Goal: Find specific page/section: Find specific page/section

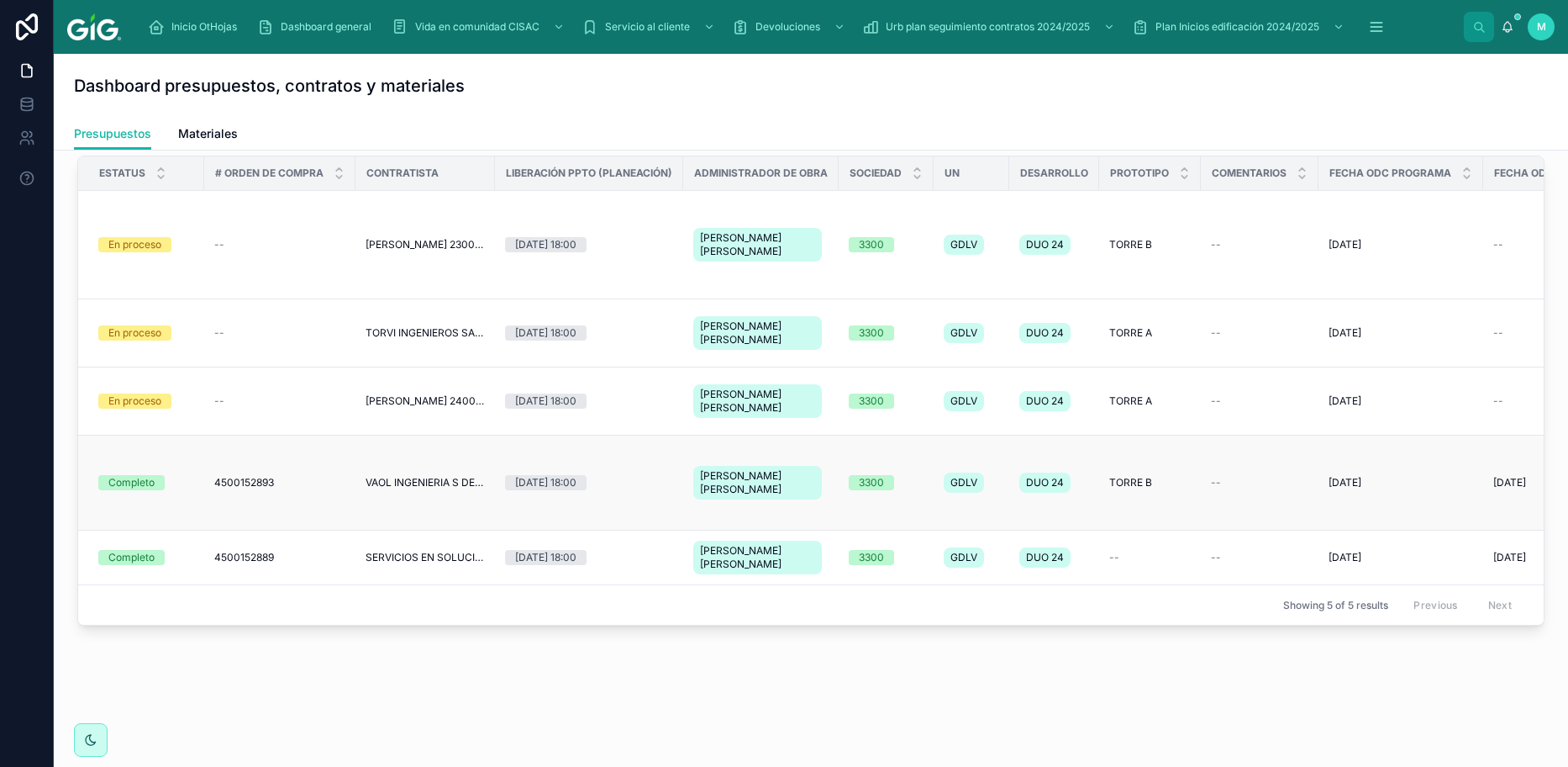
scroll to position [902, 0]
click at [254, 347] on td "--" at bounding box center [279, 333] width 152 height 68
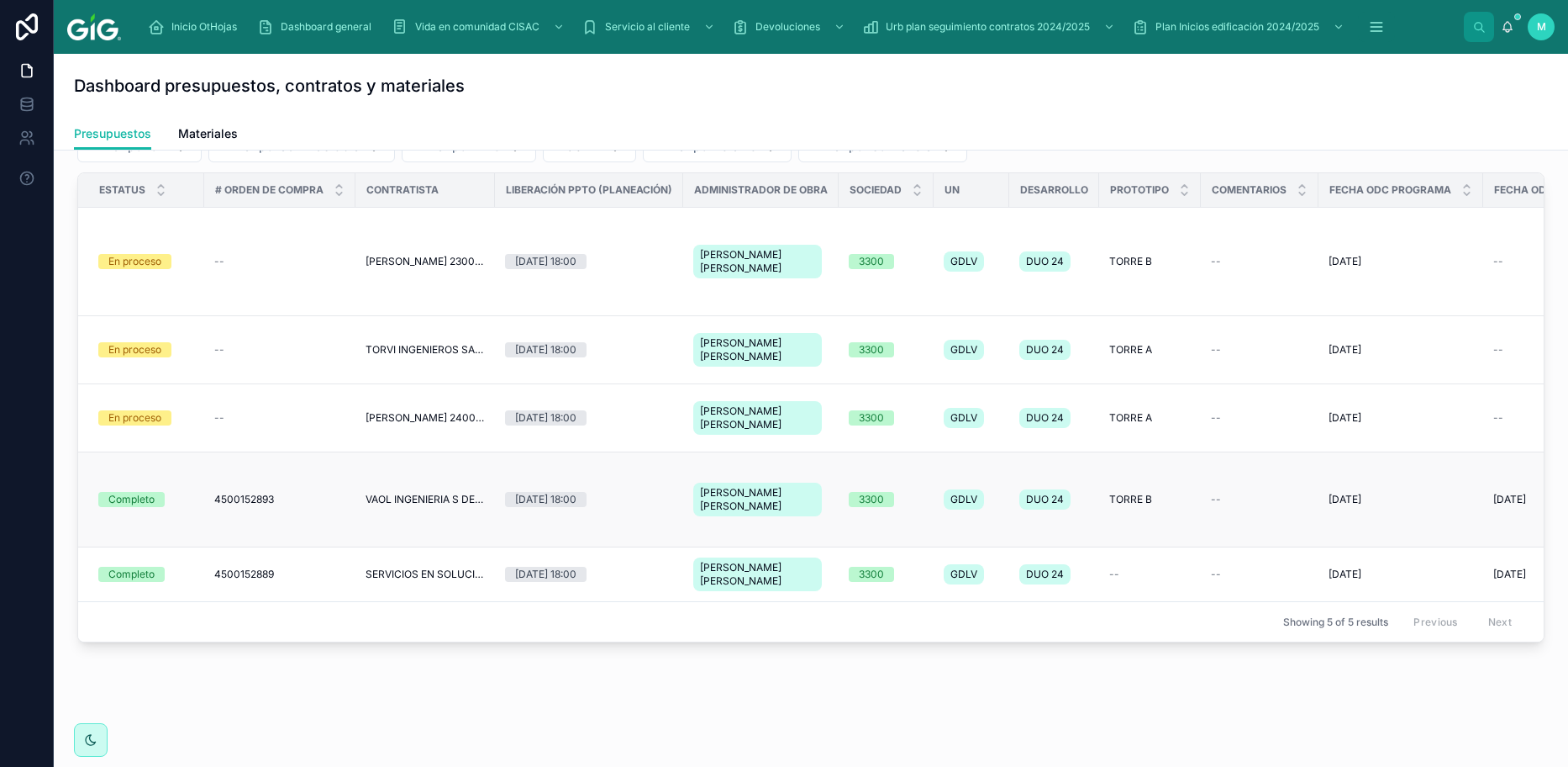
scroll to position [673, 0]
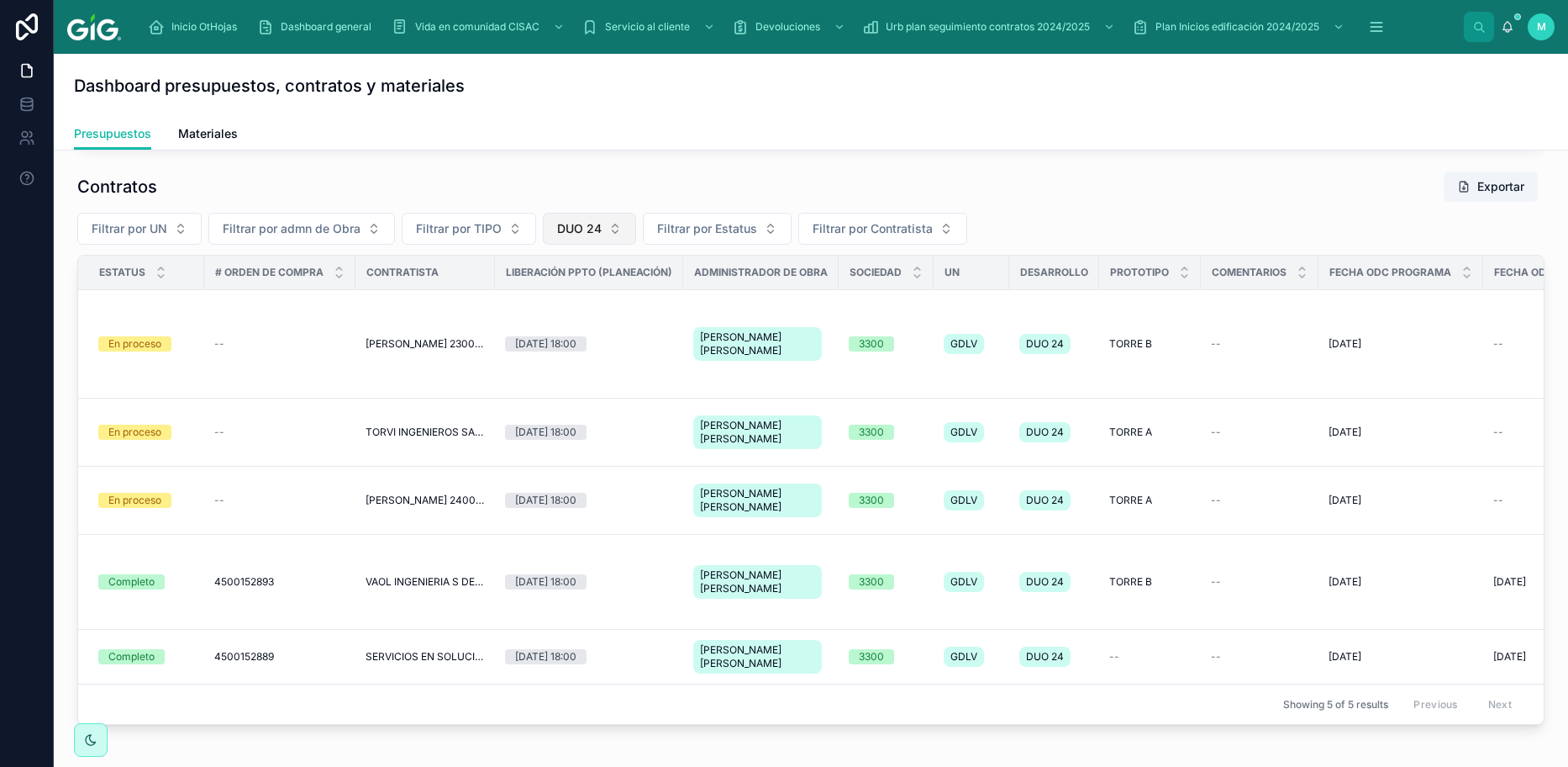
click at [615, 244] on button "DUO 24" at bounding box center [589, 228] width 93 height 32
click at [521, 415] on div "None" at bounding box center [588, 415] width 201 height 27
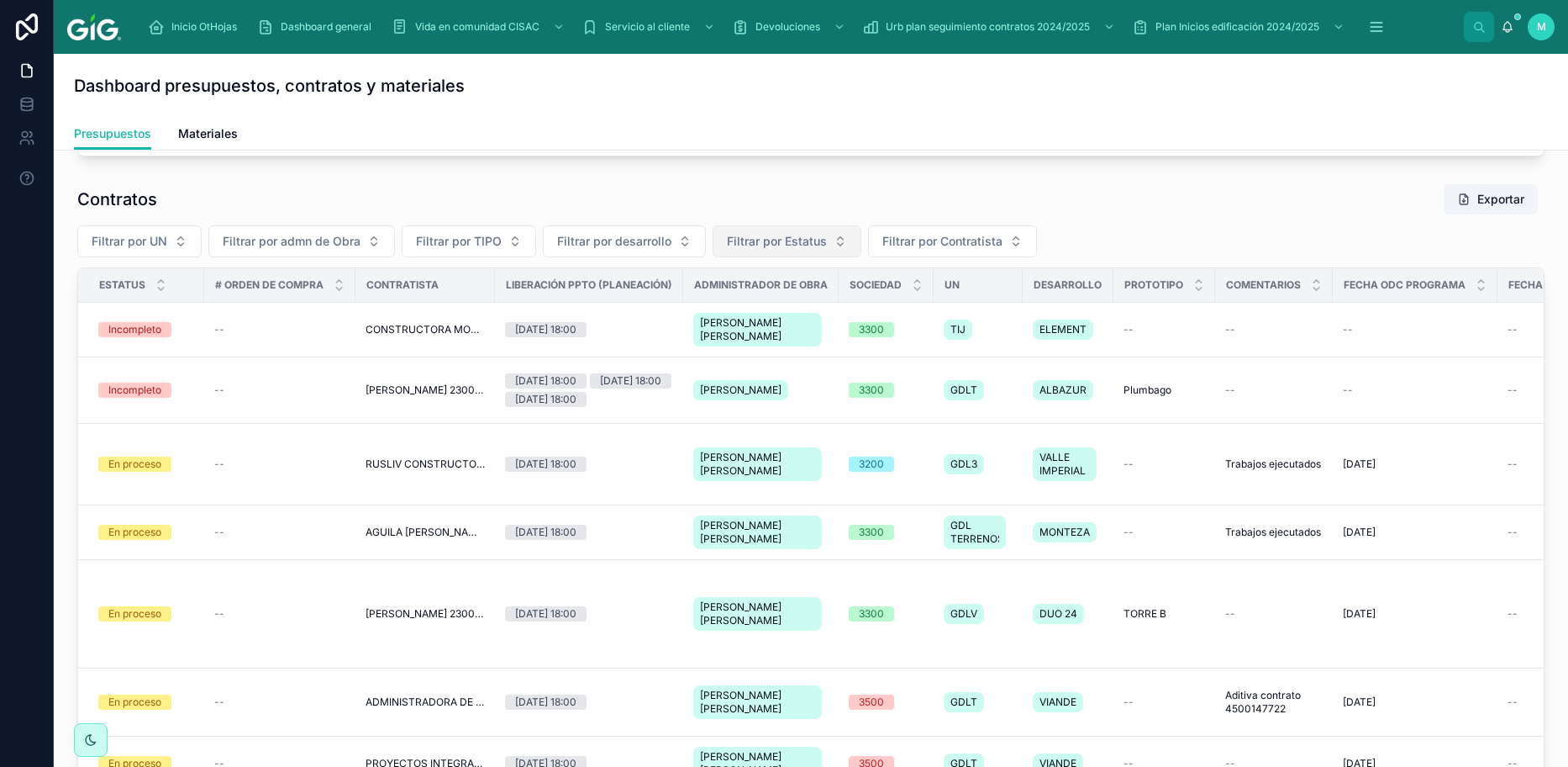
click at [821, 250] on span "Filtrar por Estatus" at bounding box center [777, 241] width 100 height 17
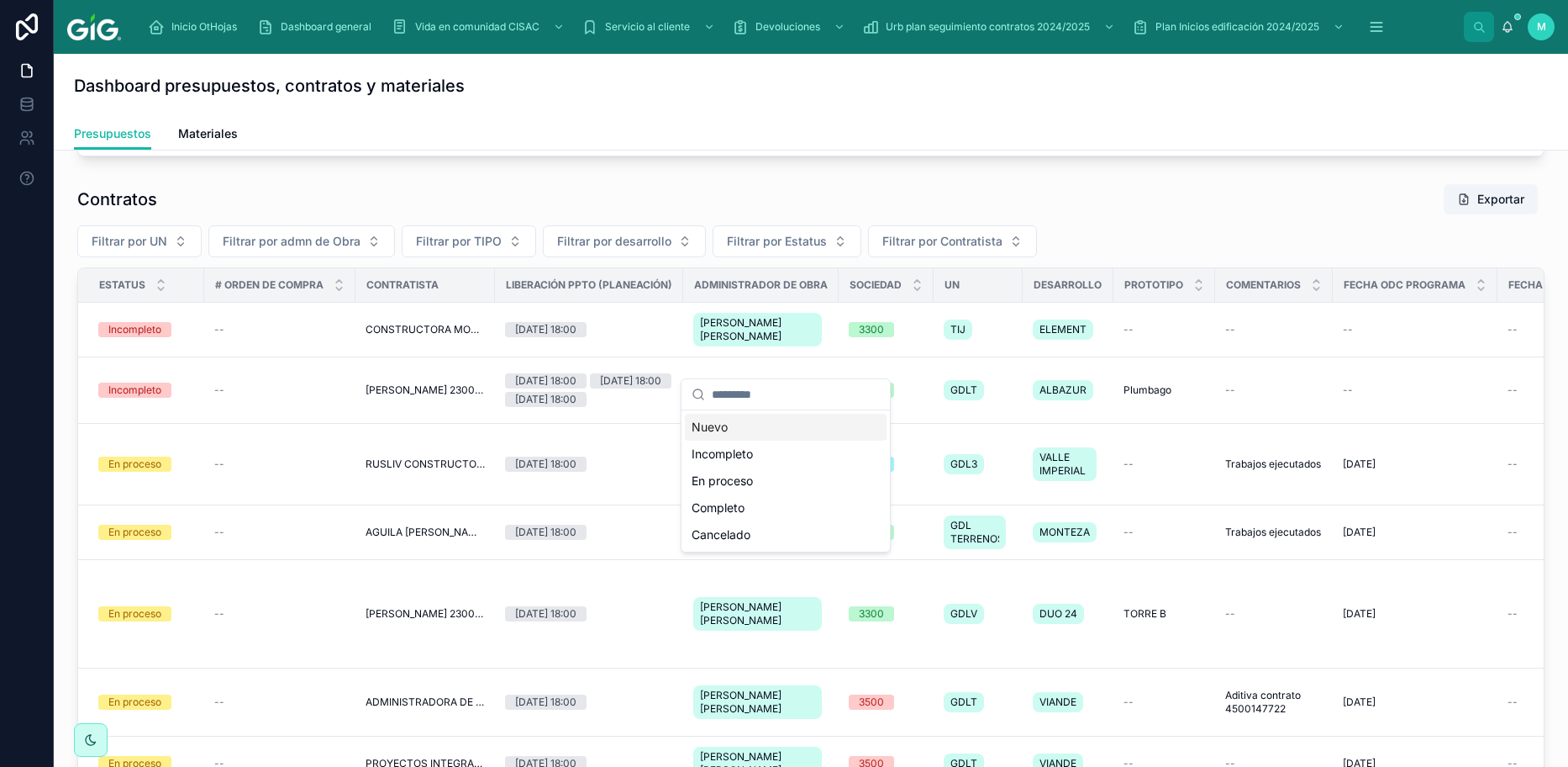
click at [711, 427] on div "Nuevo" at bounding box center [786, 428] width 201 height 27
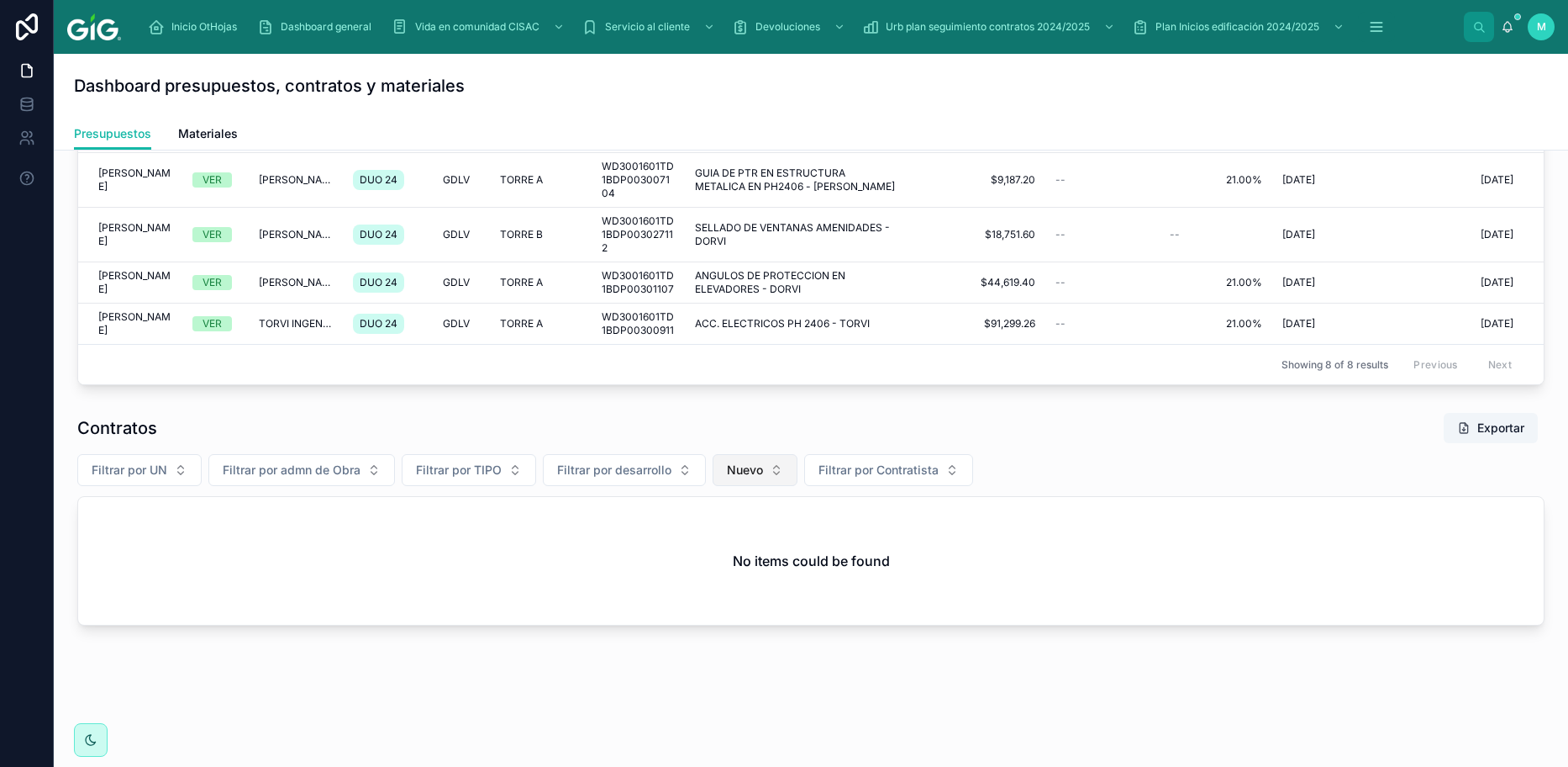
click at [772, 472] on button "Nuevo" at bounding box center [755, 469] width 85 height 32
click at [693, 600] on div "Incompleto" at bounding box center [754, 592] width 201 height 27
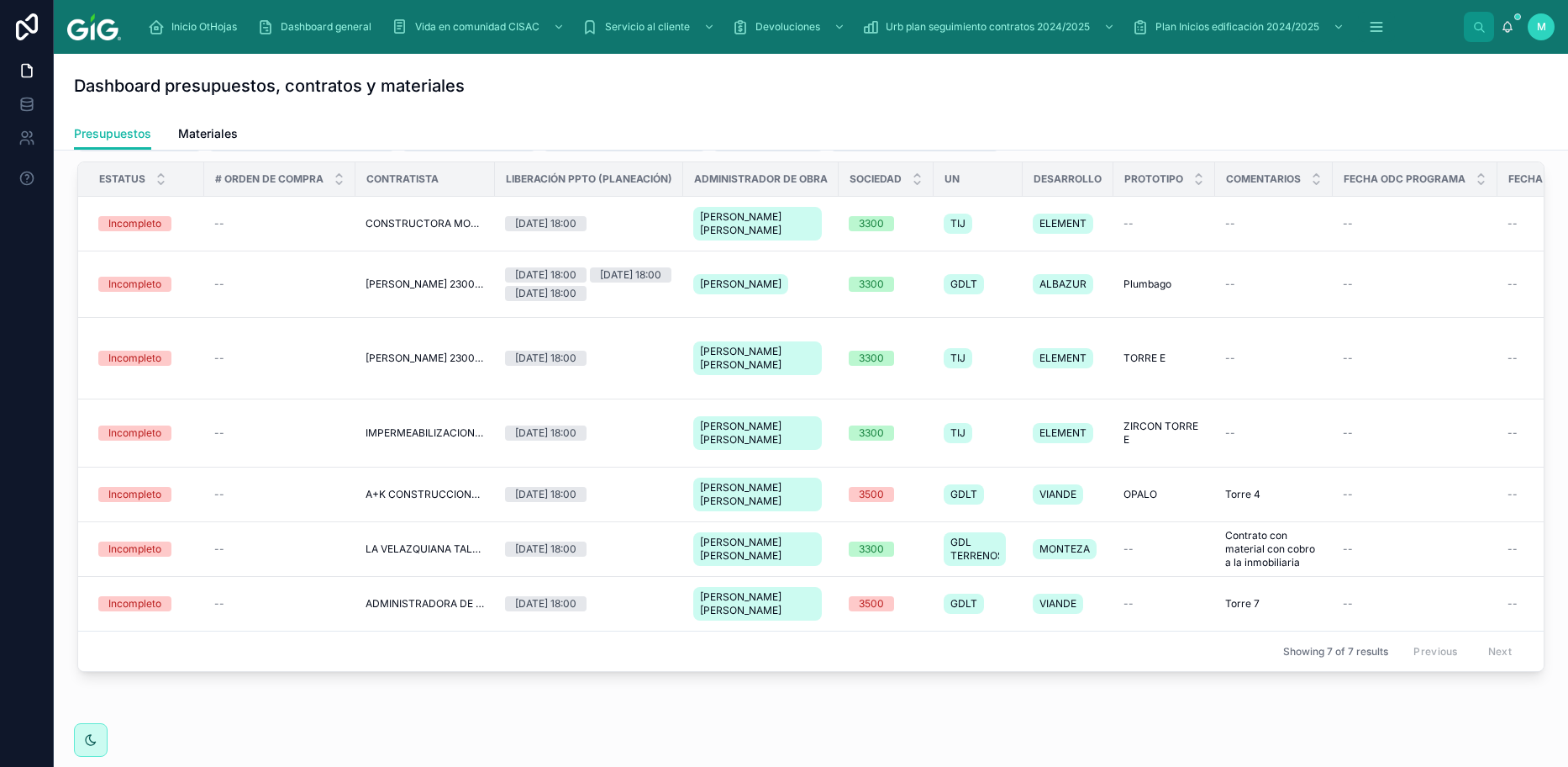
scroll to position [767, 0]
click at [789, 143] on span "Incompleto" at bounding box center [758, 133] width 63 height 17
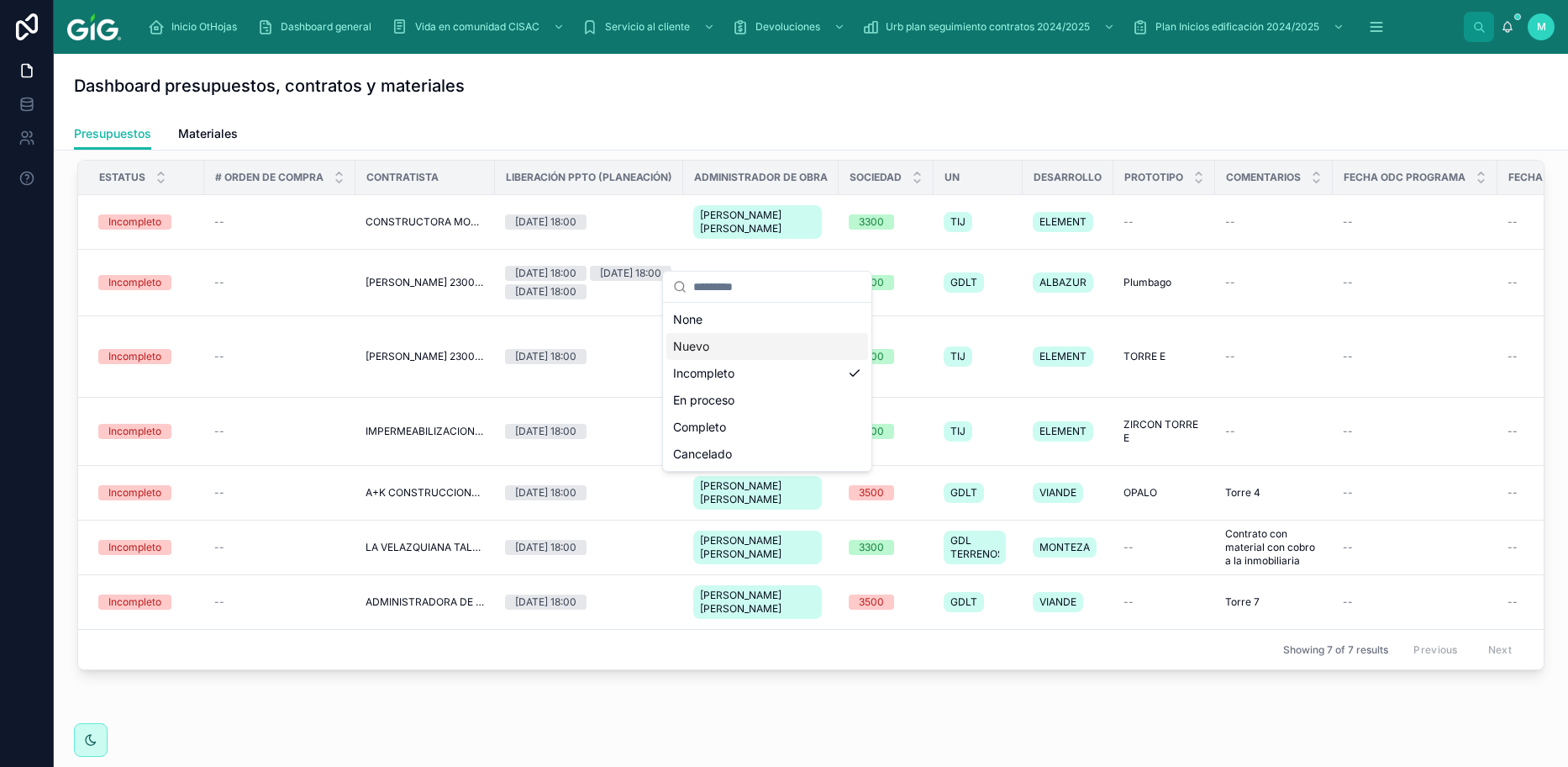
drag, startPoint x: 455, startPoint y: 131, endPoint x: 434, endPoint y: 117, distance: 25.2
click at [455, 132] on div "Presupuestos Materiales" at bounding box center [810, 133] width 1474 height 32
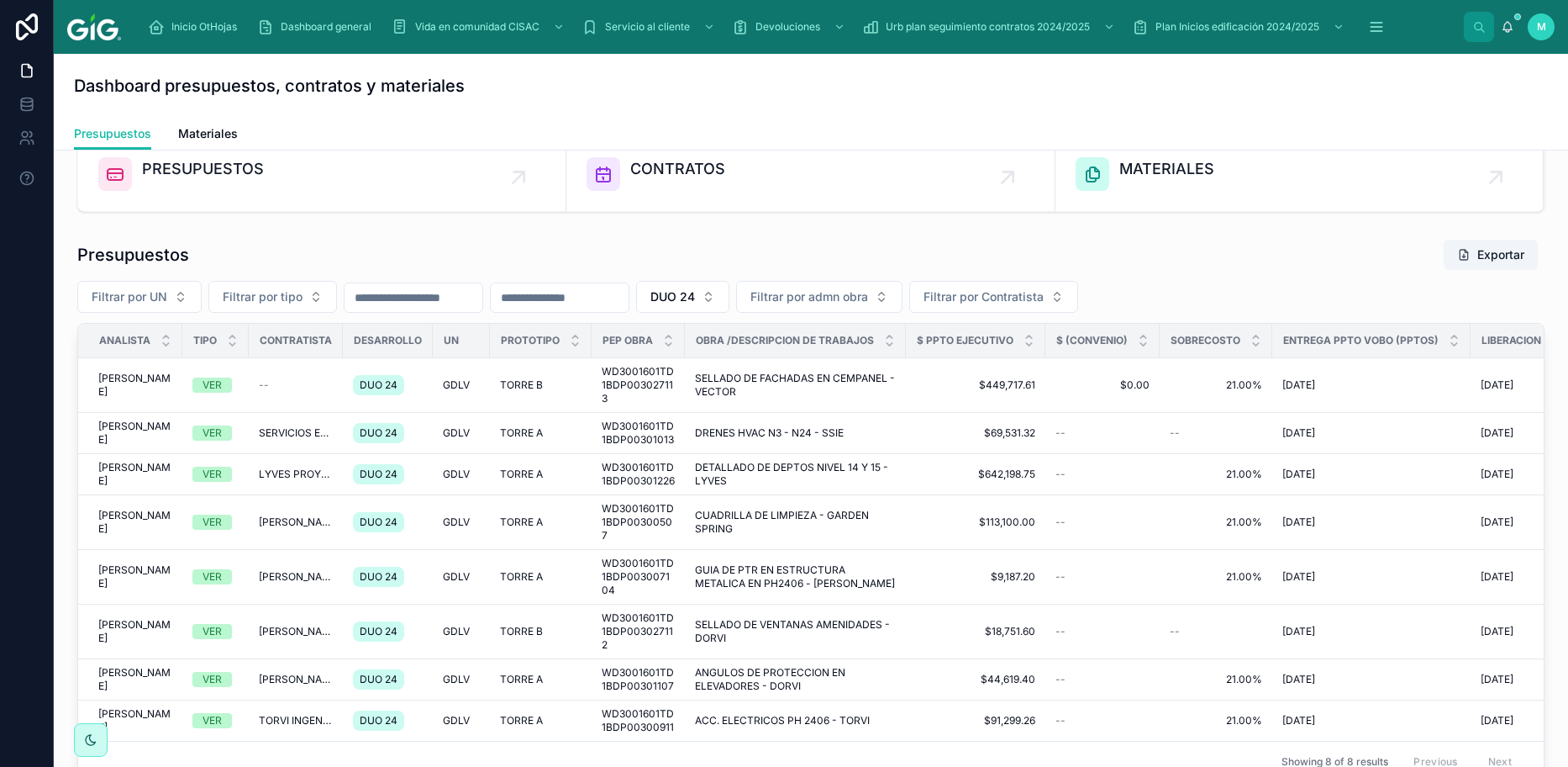
scroll to position [35, 0]
click at [730, 291] on button "DUO 24" at bounding box center [682, 295] width 93 height 32
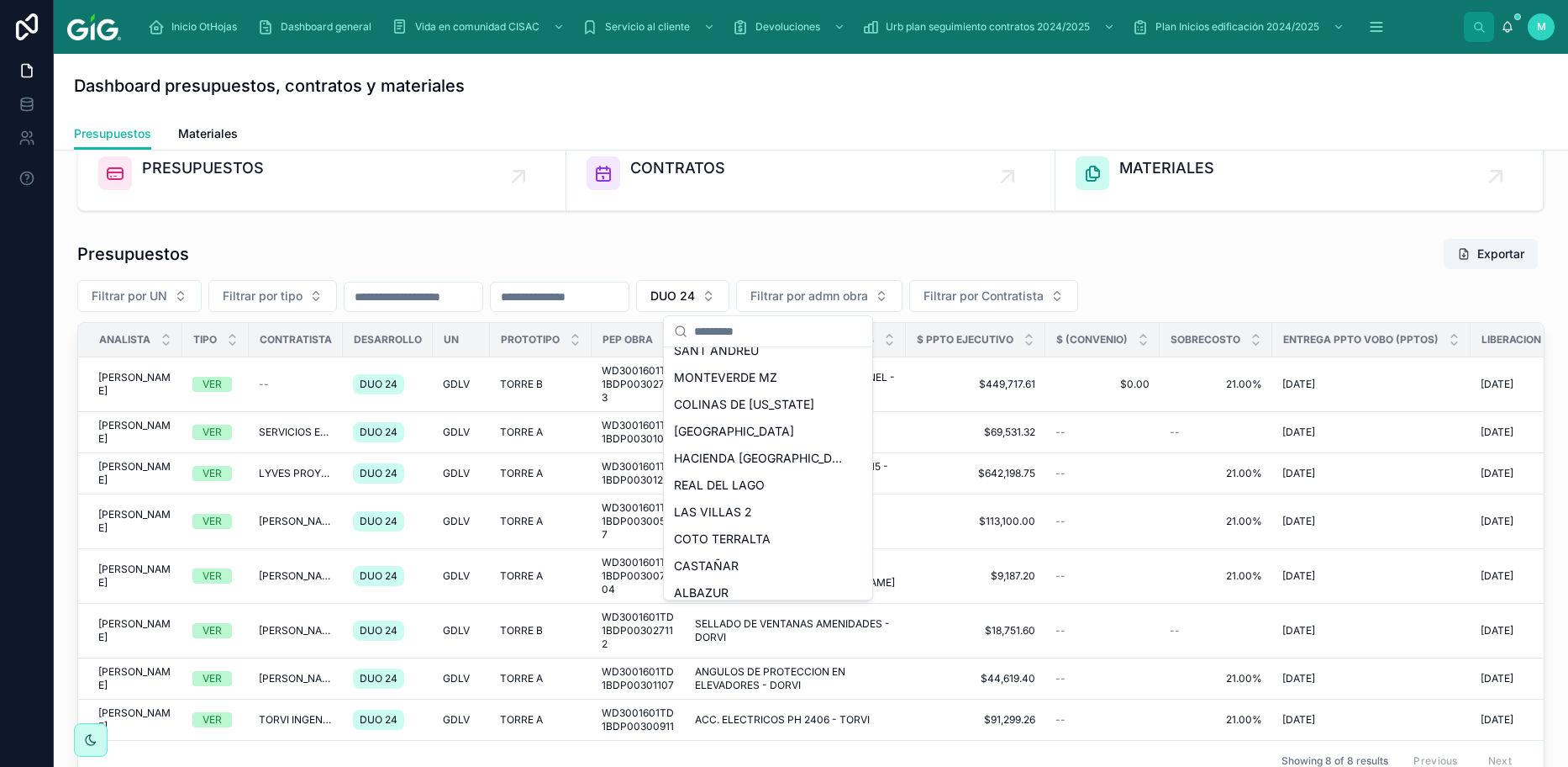
scroll to position [321, 0]
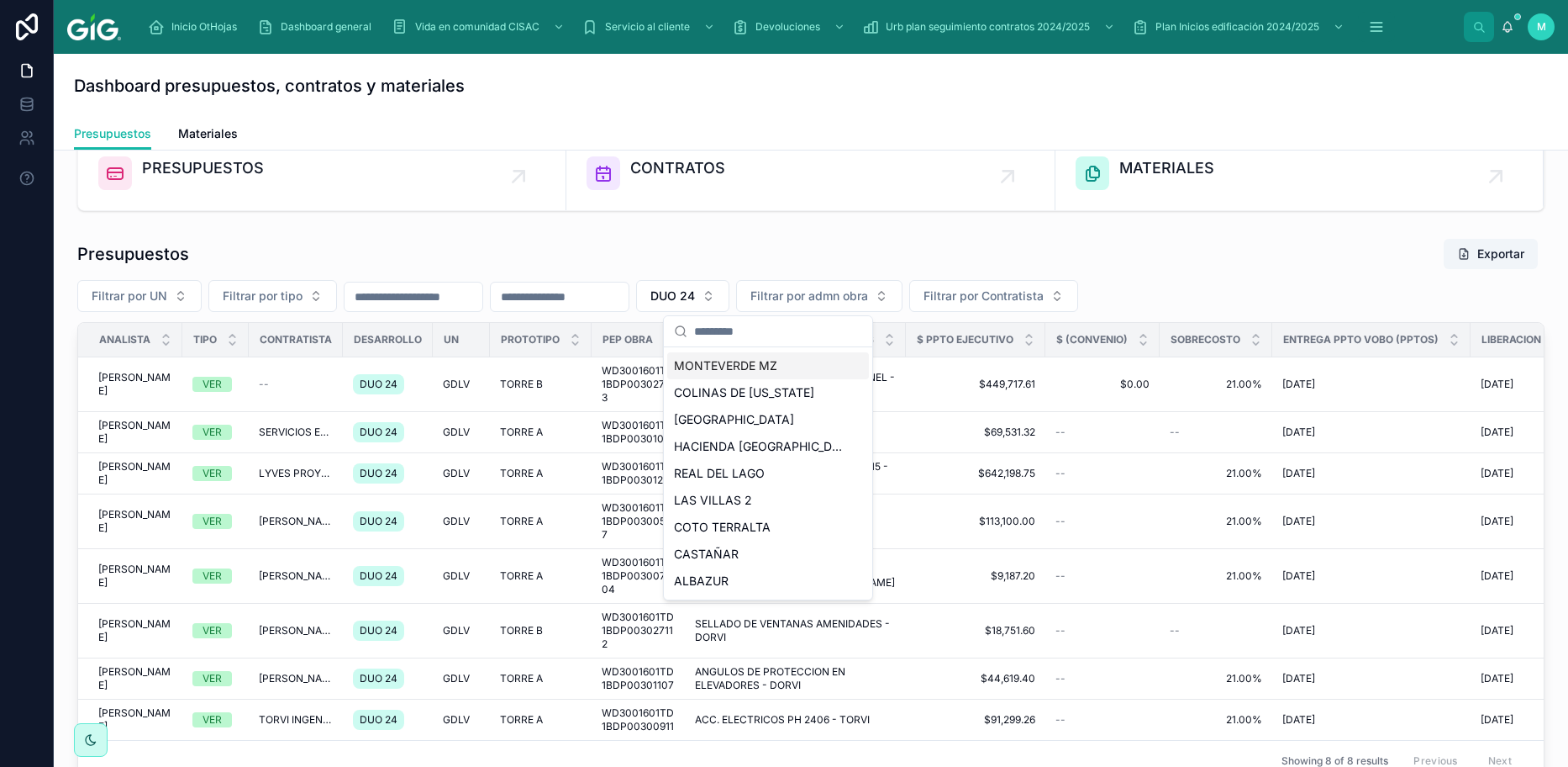
click at [757, 359] on span "MONTEVERDE MZ" at bounding box center [726, 366] width 103 height 17
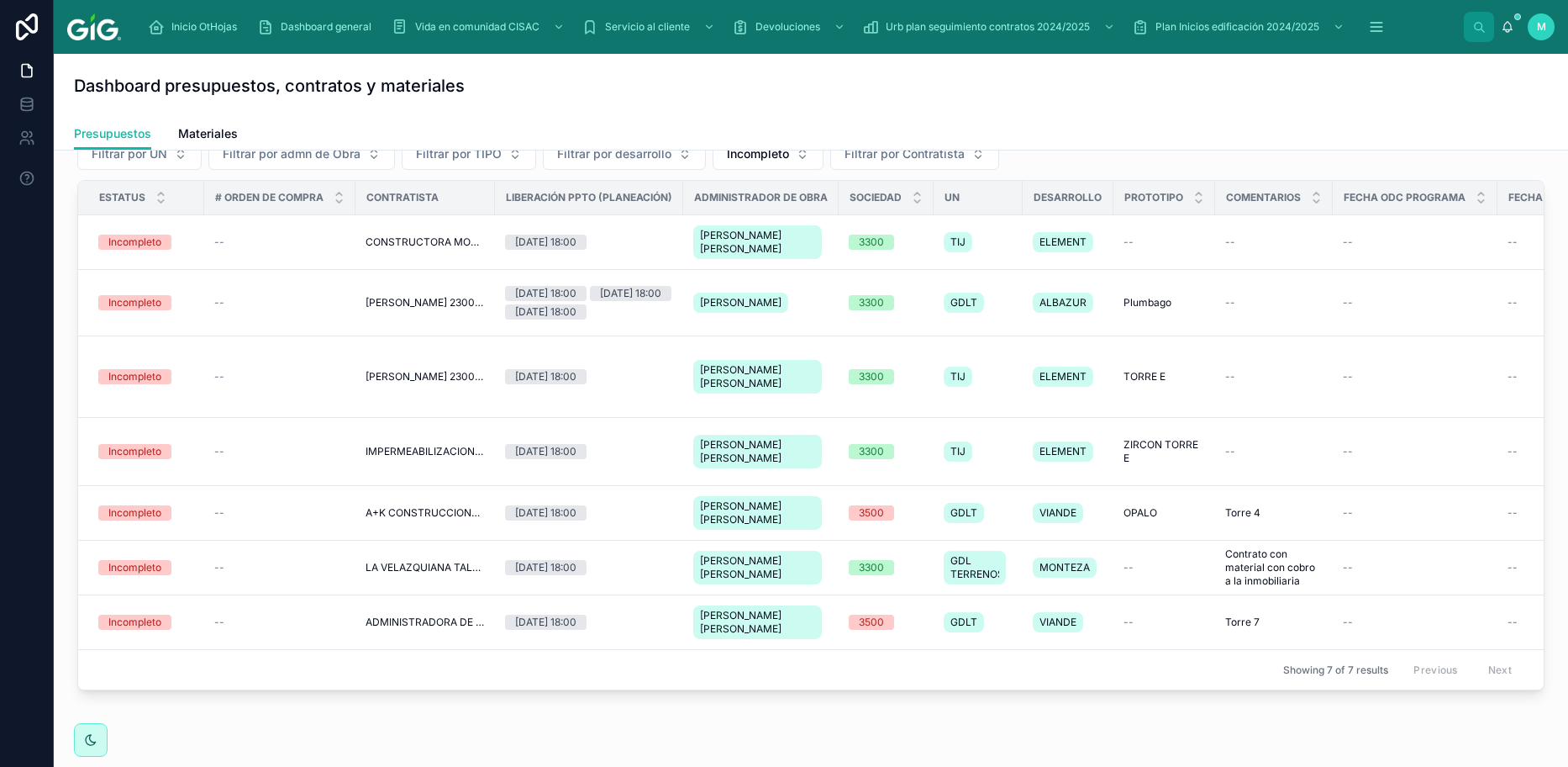
scroll to position [692, 0]
click at [639, 161] on span "Filtrar por desarrollo" at bounding box center [614, 153] width 114 height 17
click at [770, 162] on span "Incompleto" at bounding box center [758, 153] width 63 height 17
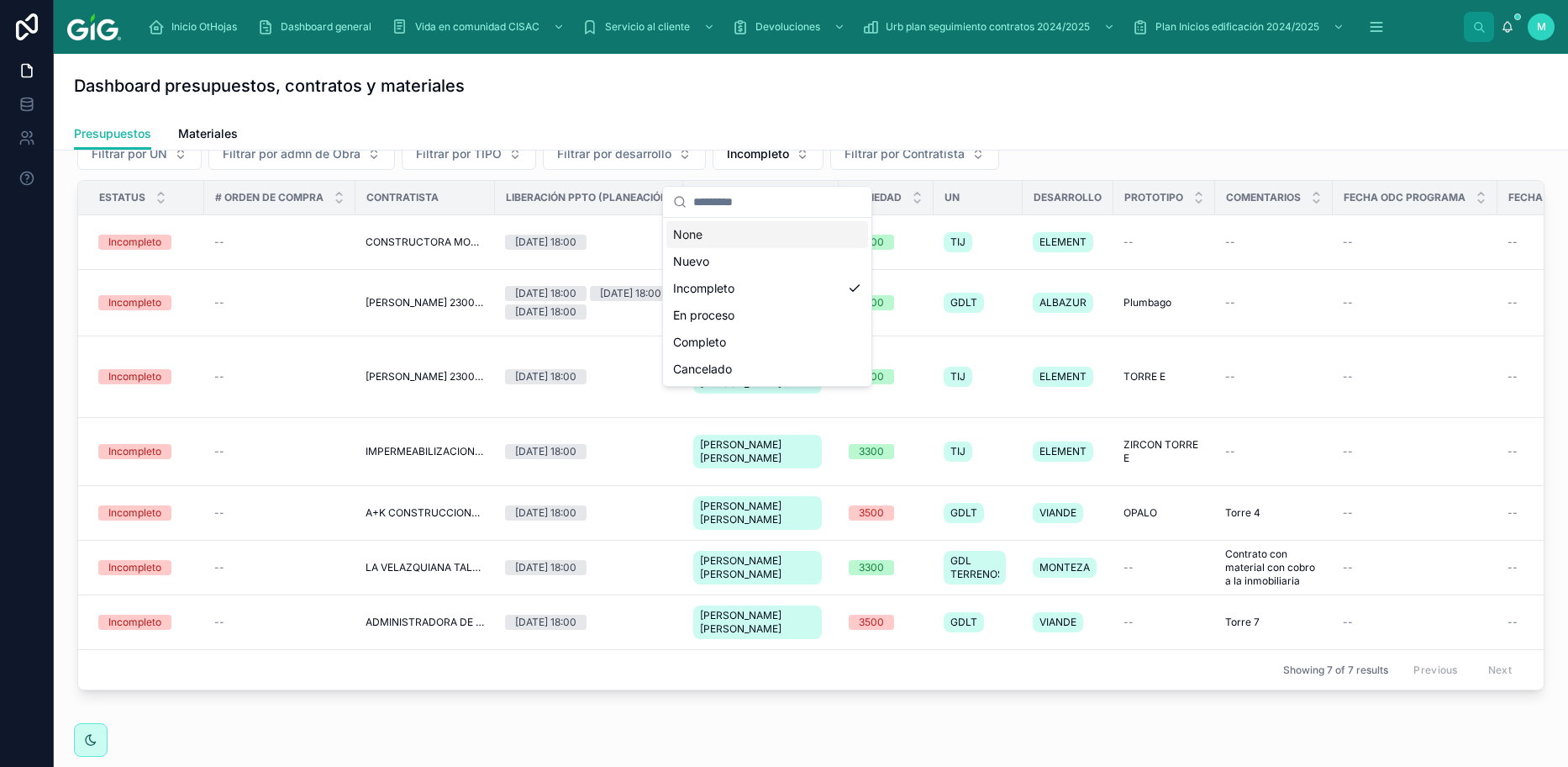
click at [750, 199] on input "text" at bounding box center [777, 202] width 168 height 30
click at [671, 111] on div "Dashboard presupuestos, contratos y materiales" at bounding box center [810, 85] width 1474 height 64
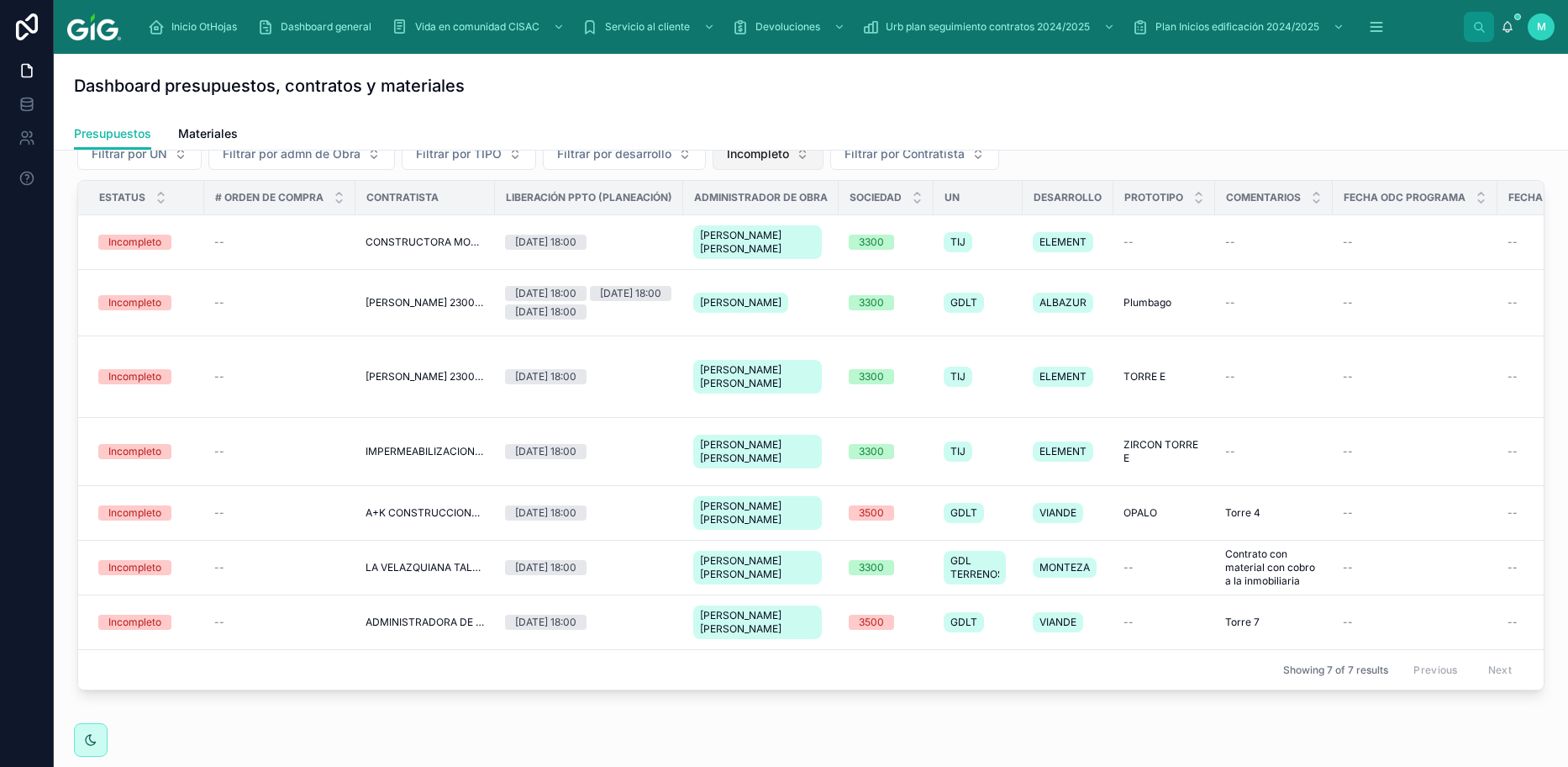
click at [772, 161] on span "Incompleto" at bounding box center [758, 153] width 63 height 17
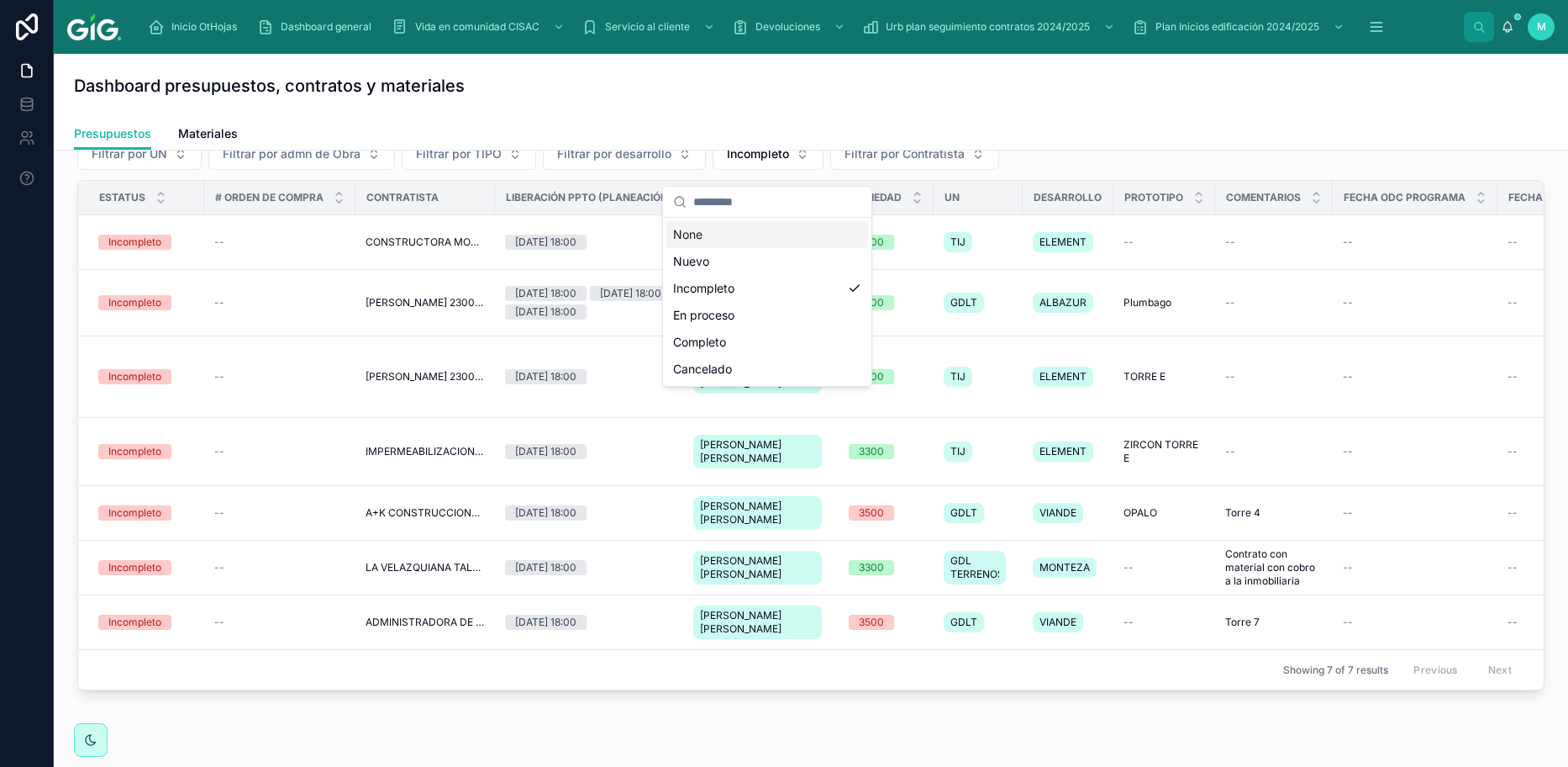
click at [700, 238] on div "None" at bounding box center [767, 235] width 201 height 27
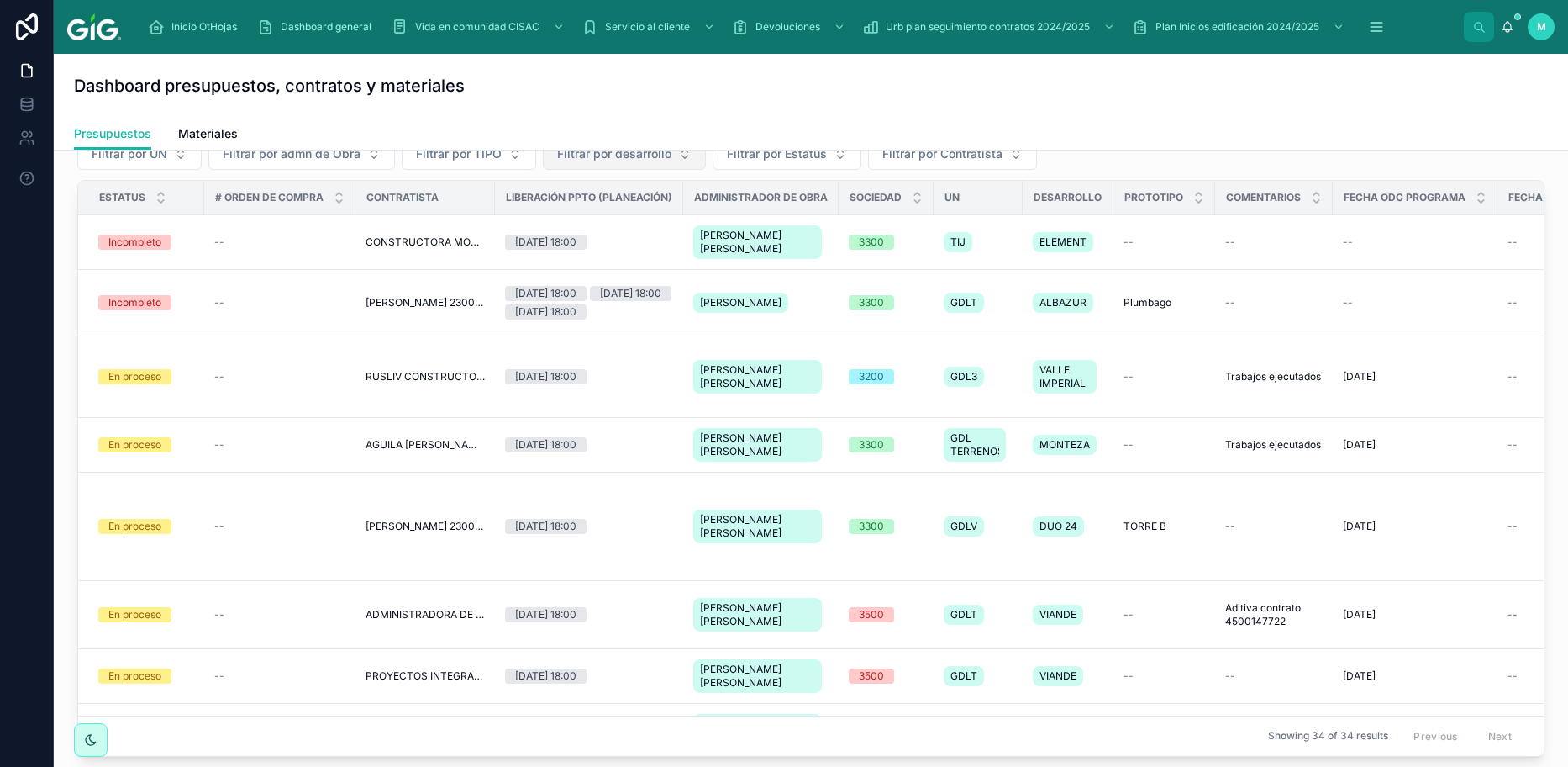
click at [620, 162] on span "Filtrar por desarrollo" at bounding box center [614, 153] width 114 height 17
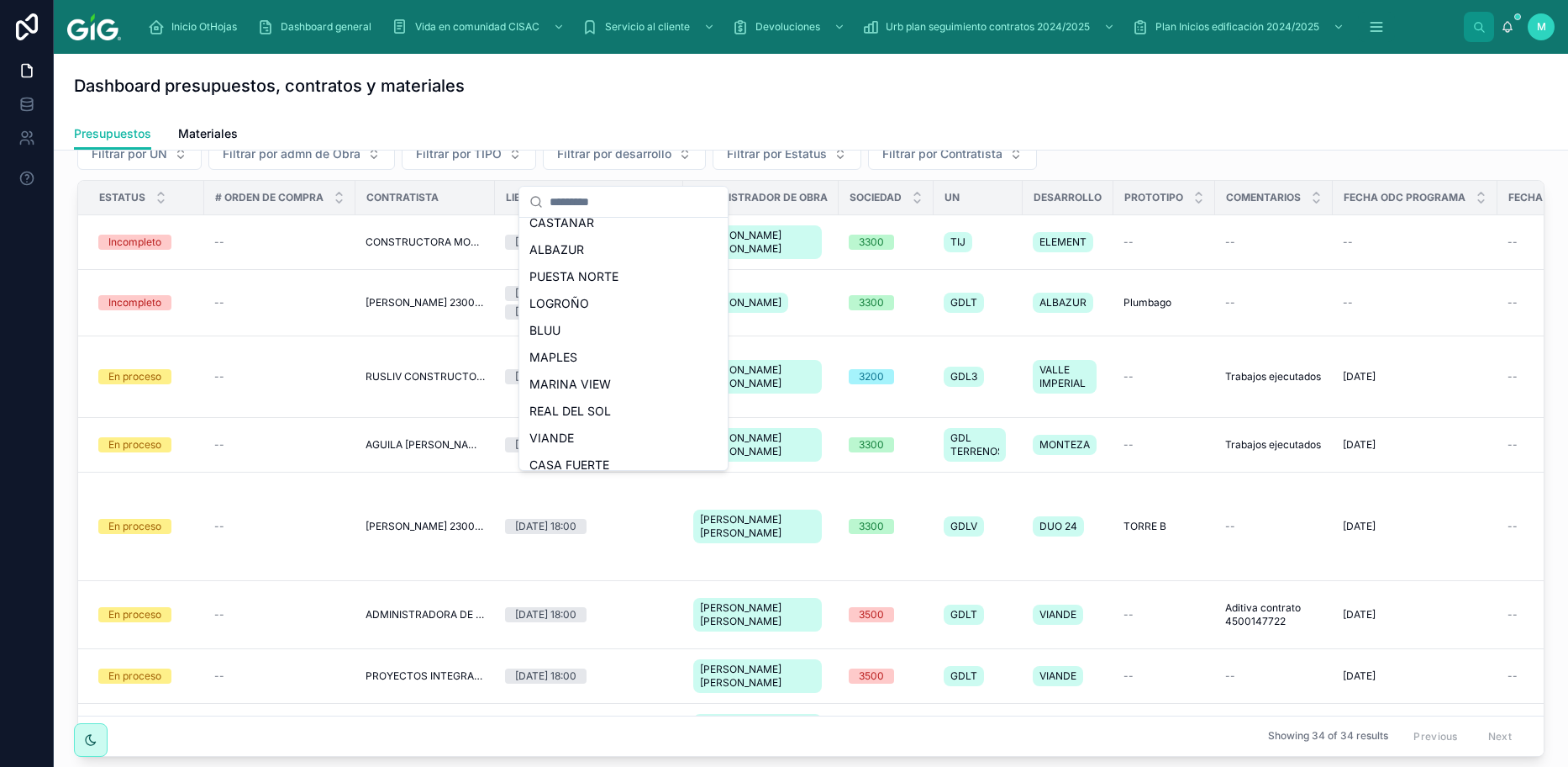
scroll to position [497, 0]
click at [555, 362] on span "MAPLES" at bounding box center [553, 356] width 48 height 17
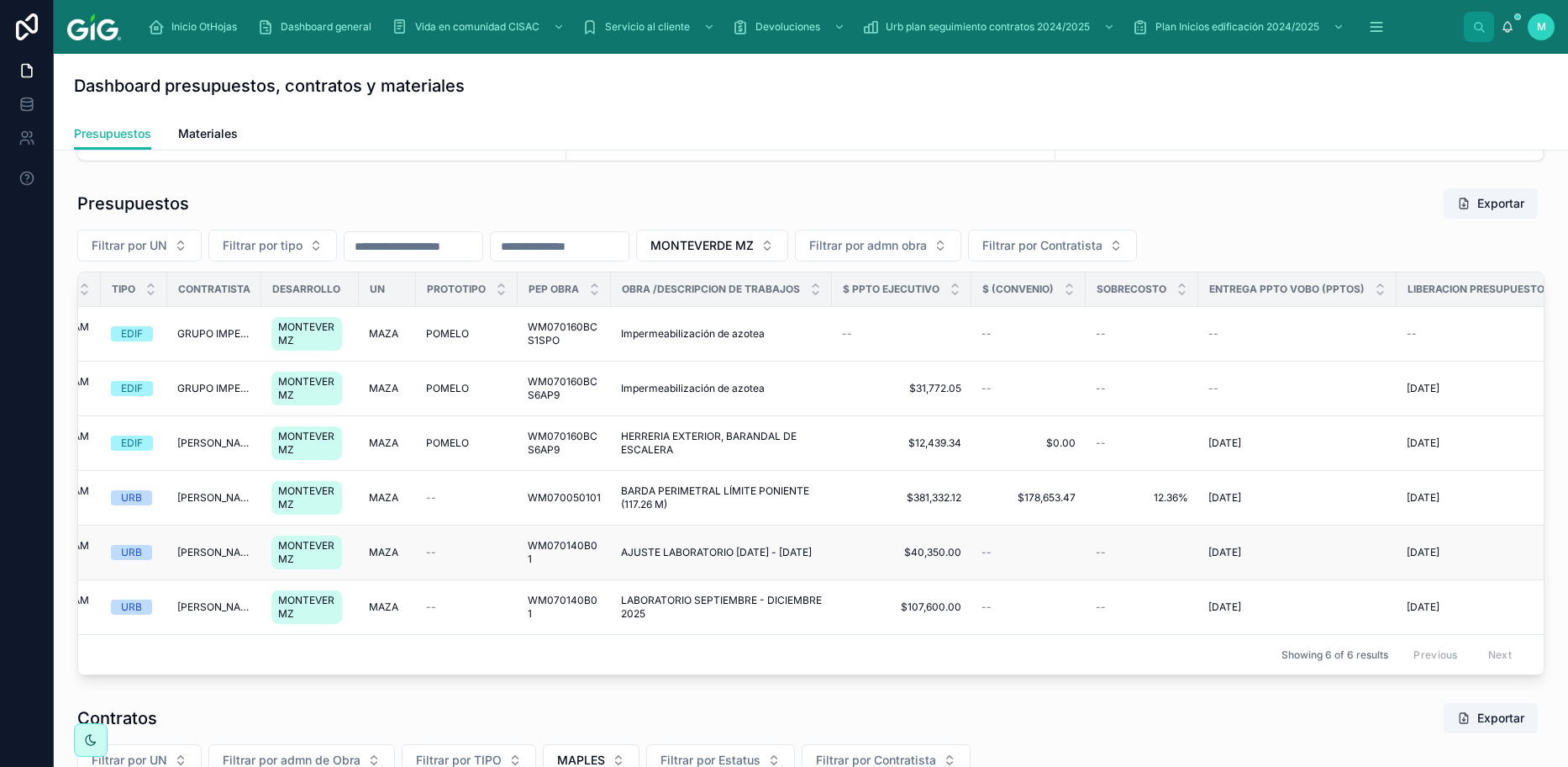
scroll to position [85, 0]
click at [754, 240] on span "MONTEVERDE MZ" at bounding box center [702, 246] width 103 height 17
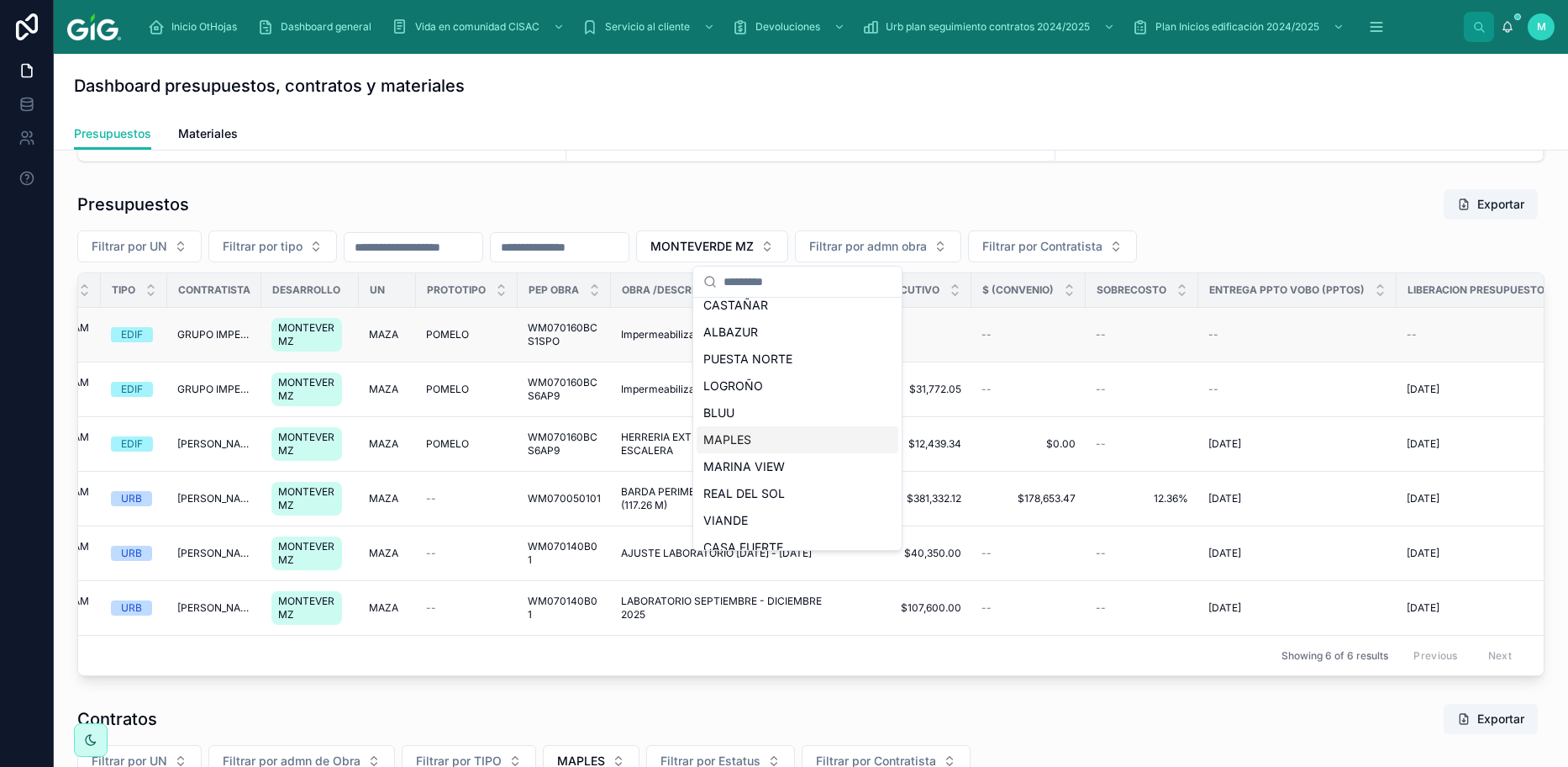
scroll to position [0, 0]
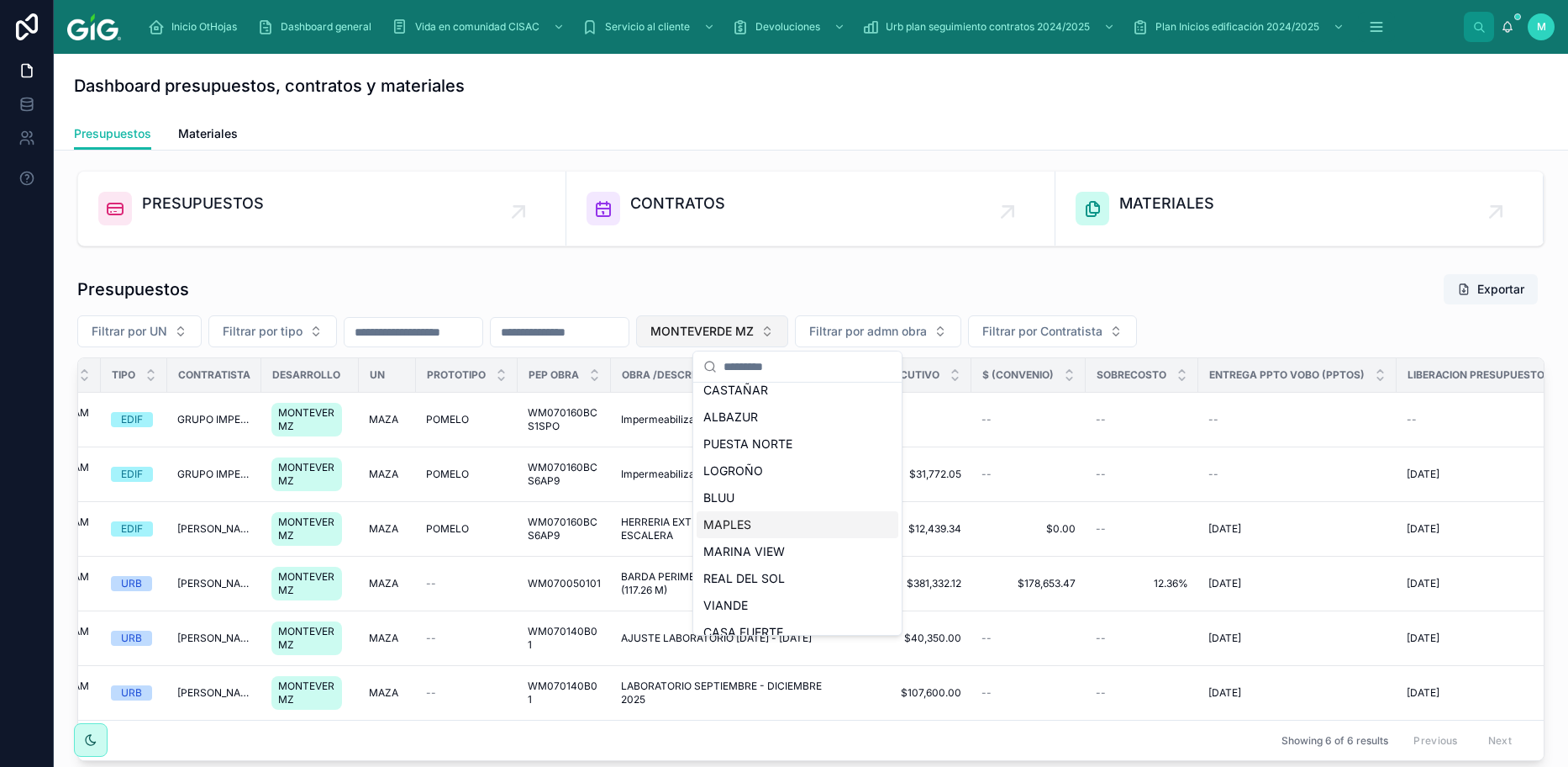
click at [789, 331] on button "MONTEVERDE MZ" at bounding box center [712, 330] width 152 height 32
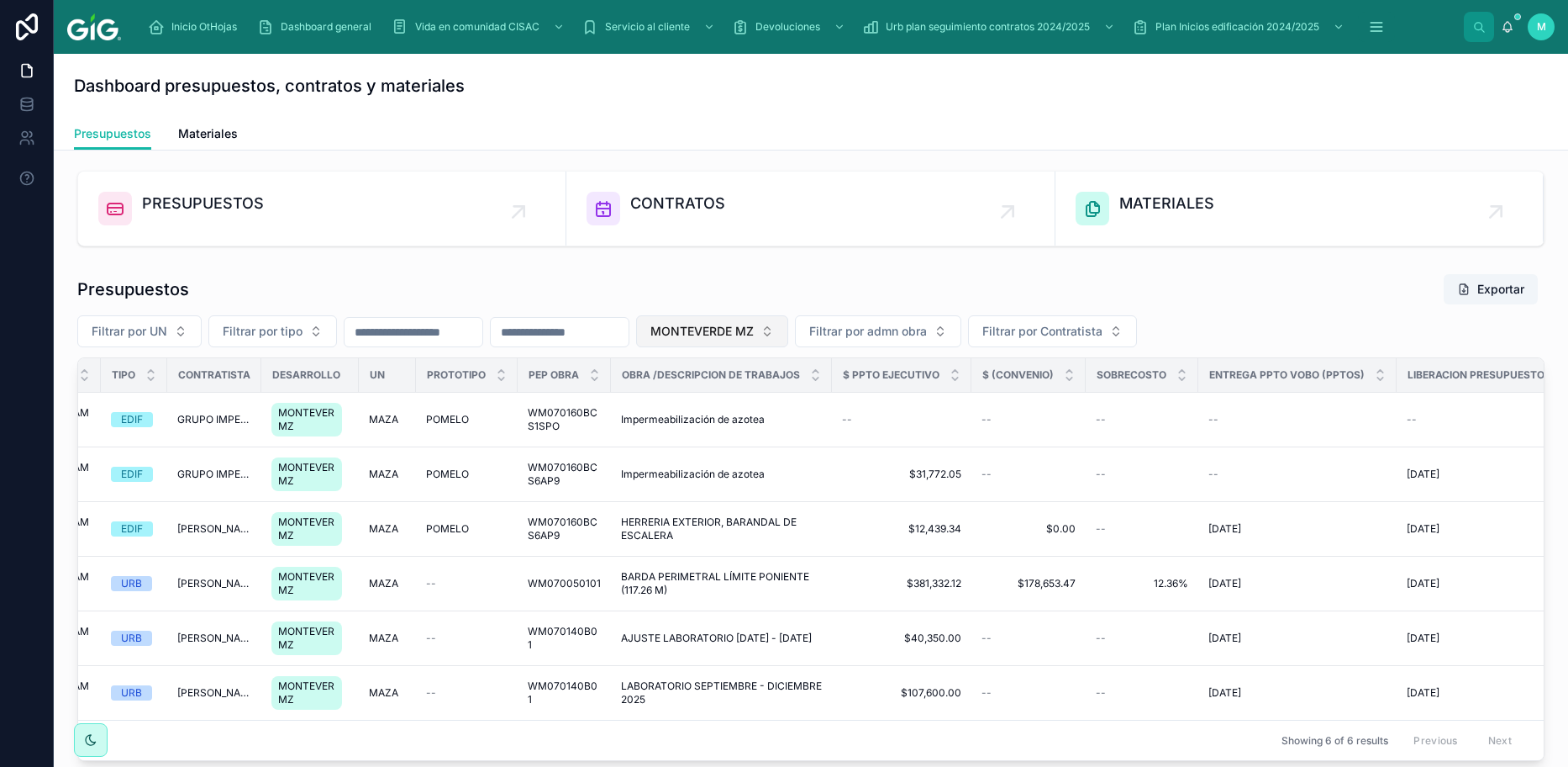
click at [789, 333] on button "MONTEVERDE MZ" at bounding box center [712, 330] width 152 height 32
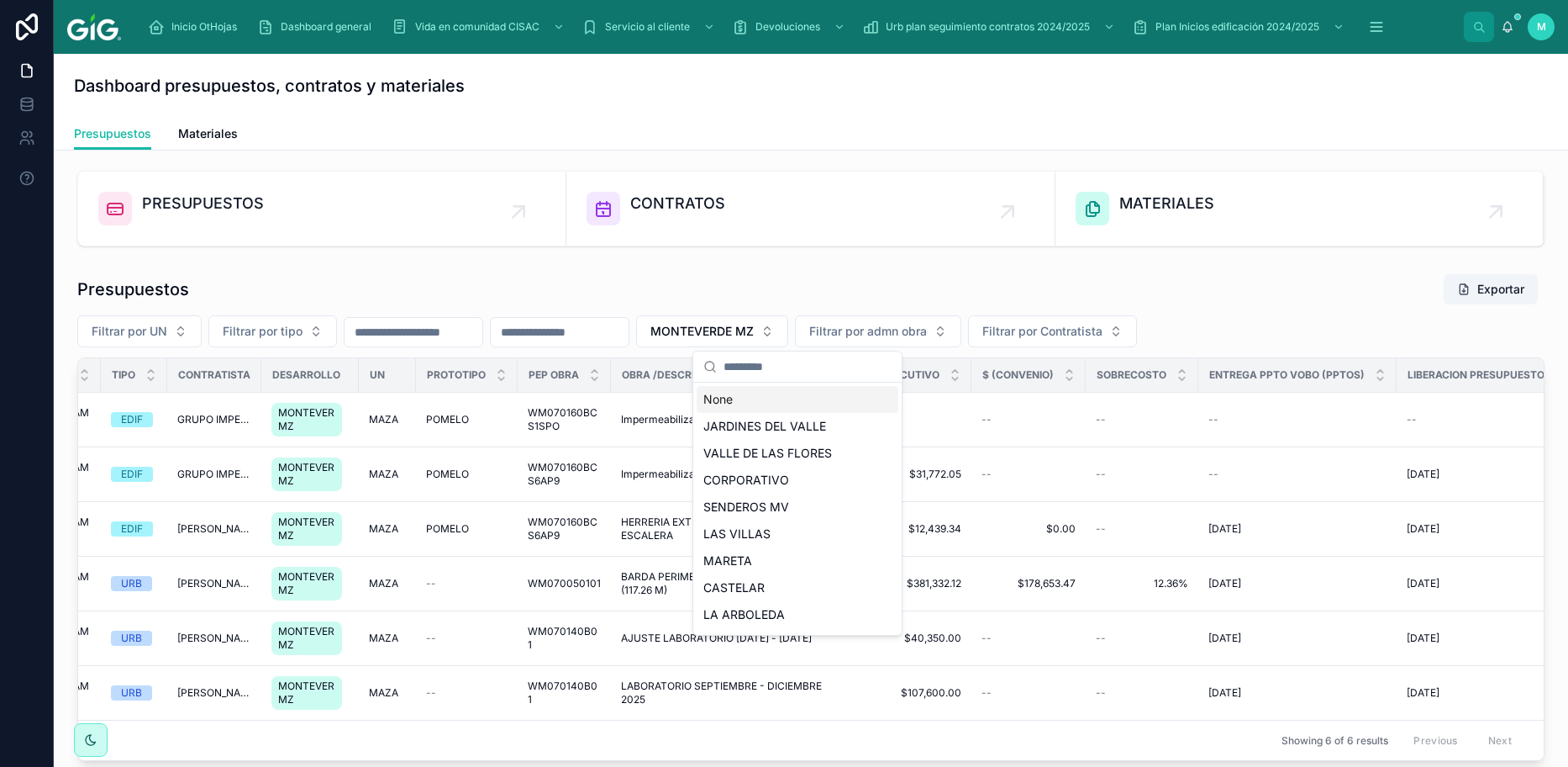
click at [724, 398] on div "None" at bounding box center [798, 399] width 201 height 27
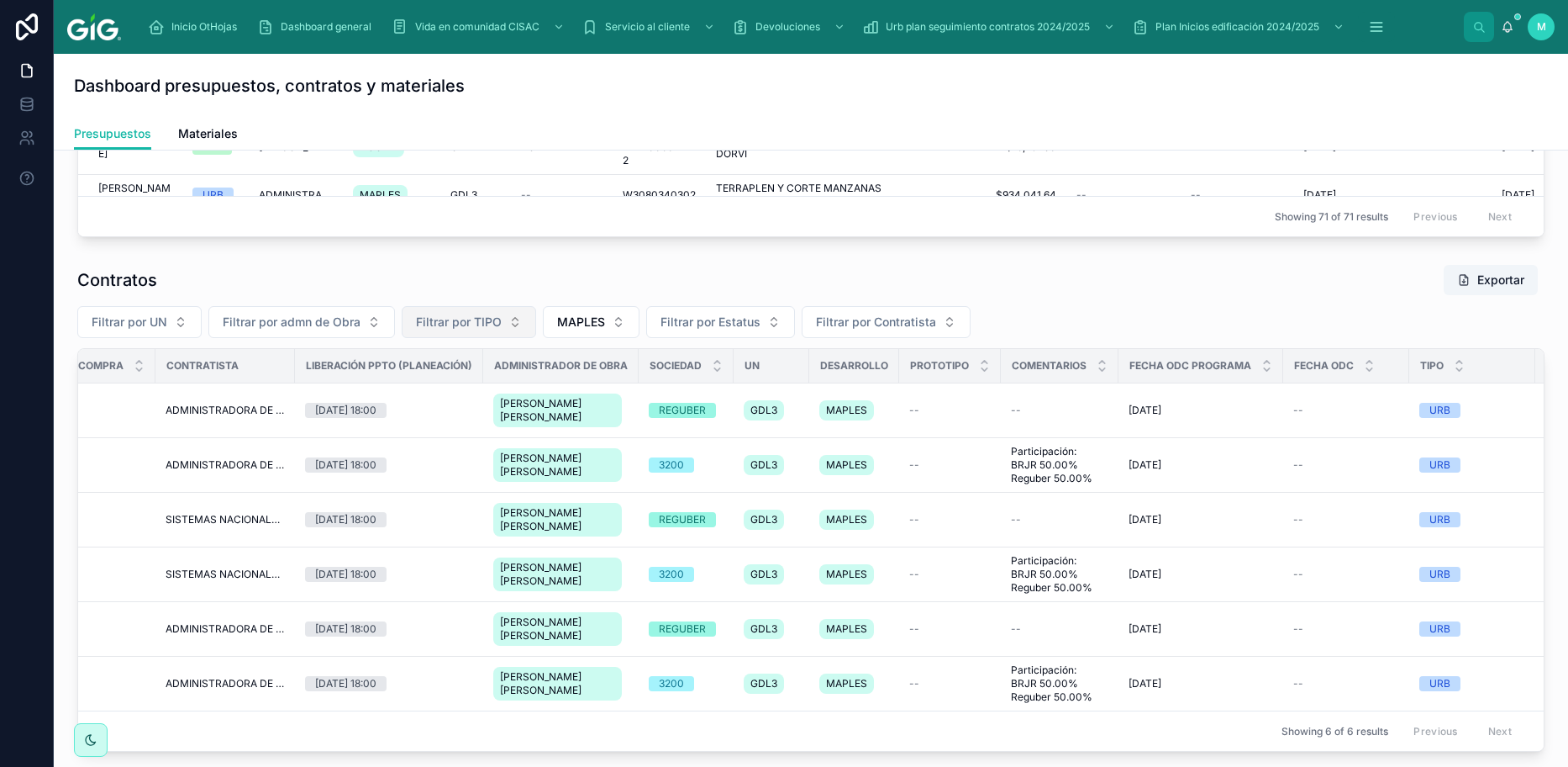
scroll to position [836, 0]
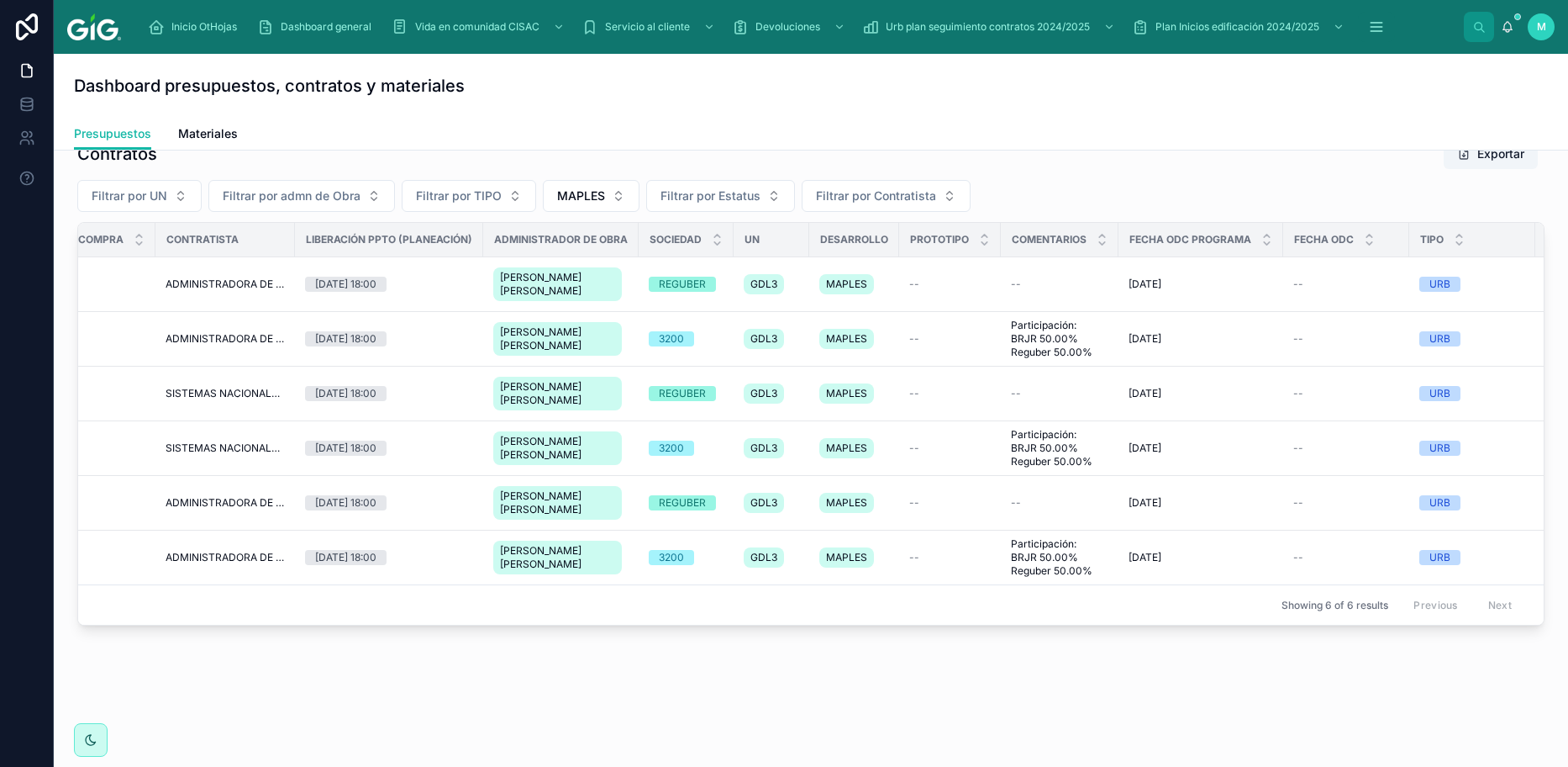
drag, startPoint x: 415, startPoint y: 489, endPoint x: 661, endPoint y: 93, distance: 466.2
click at [661, 93] on div "Dashboard presupuestos, contratos y materiales" at bounding box center [810, 85] width 1474 height 24
click at [617, 182] on button "MAPLES" at bounding box center [591, 195] width 96 height 32
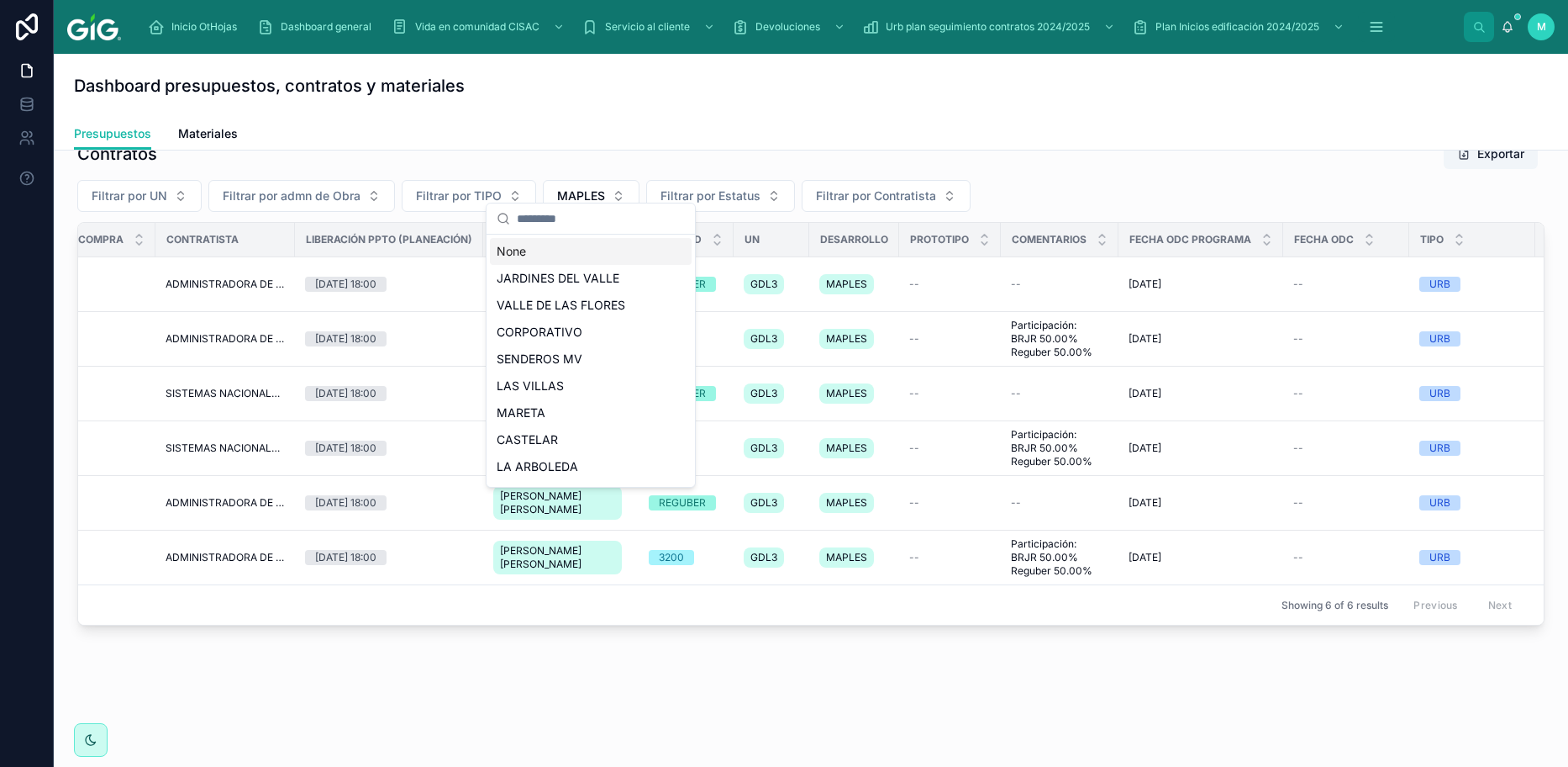
click at [528, 255] on div "None" at bounding box center [591, 251] width 201 height 27
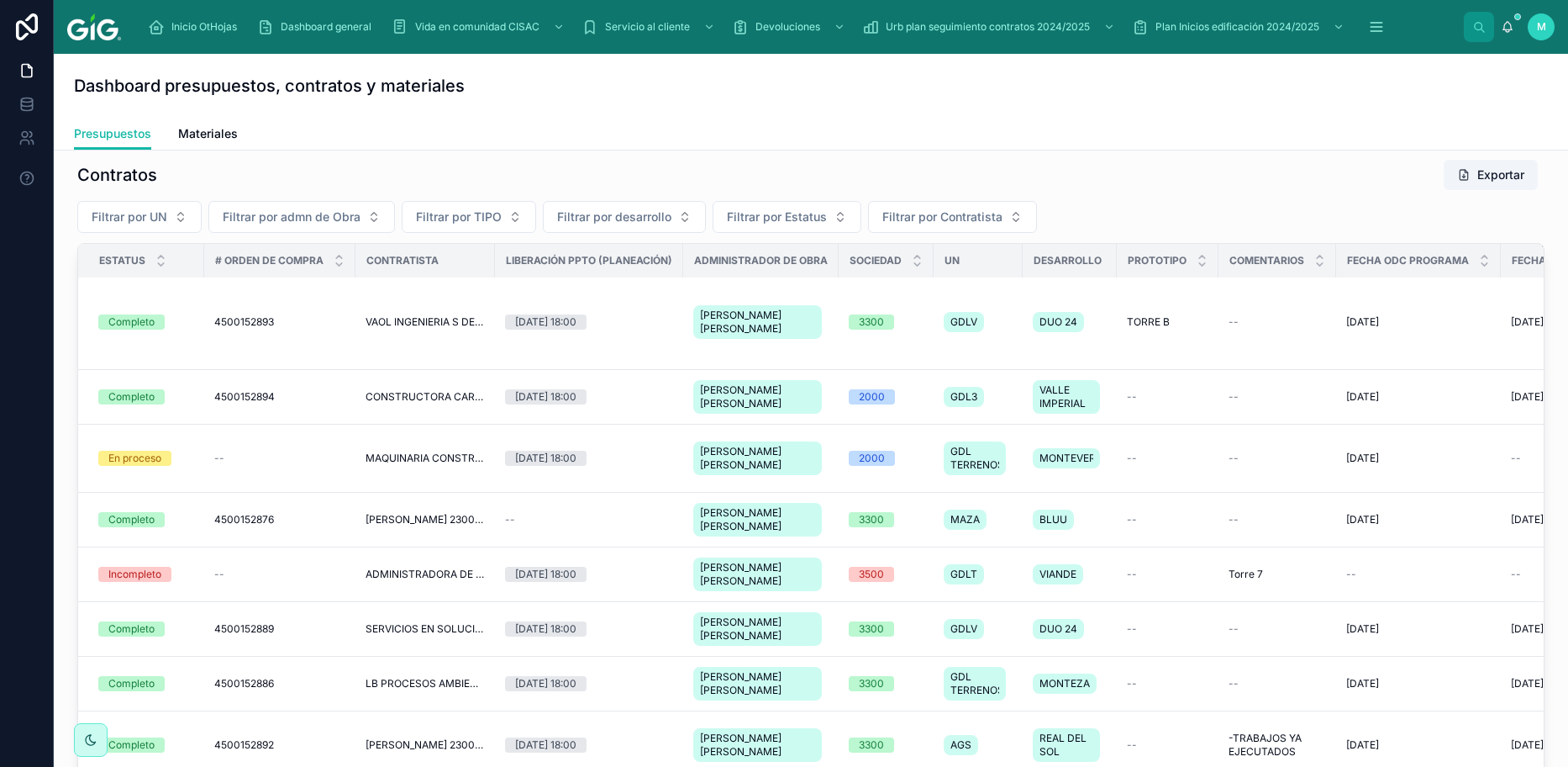
scroll to position [996, 0]
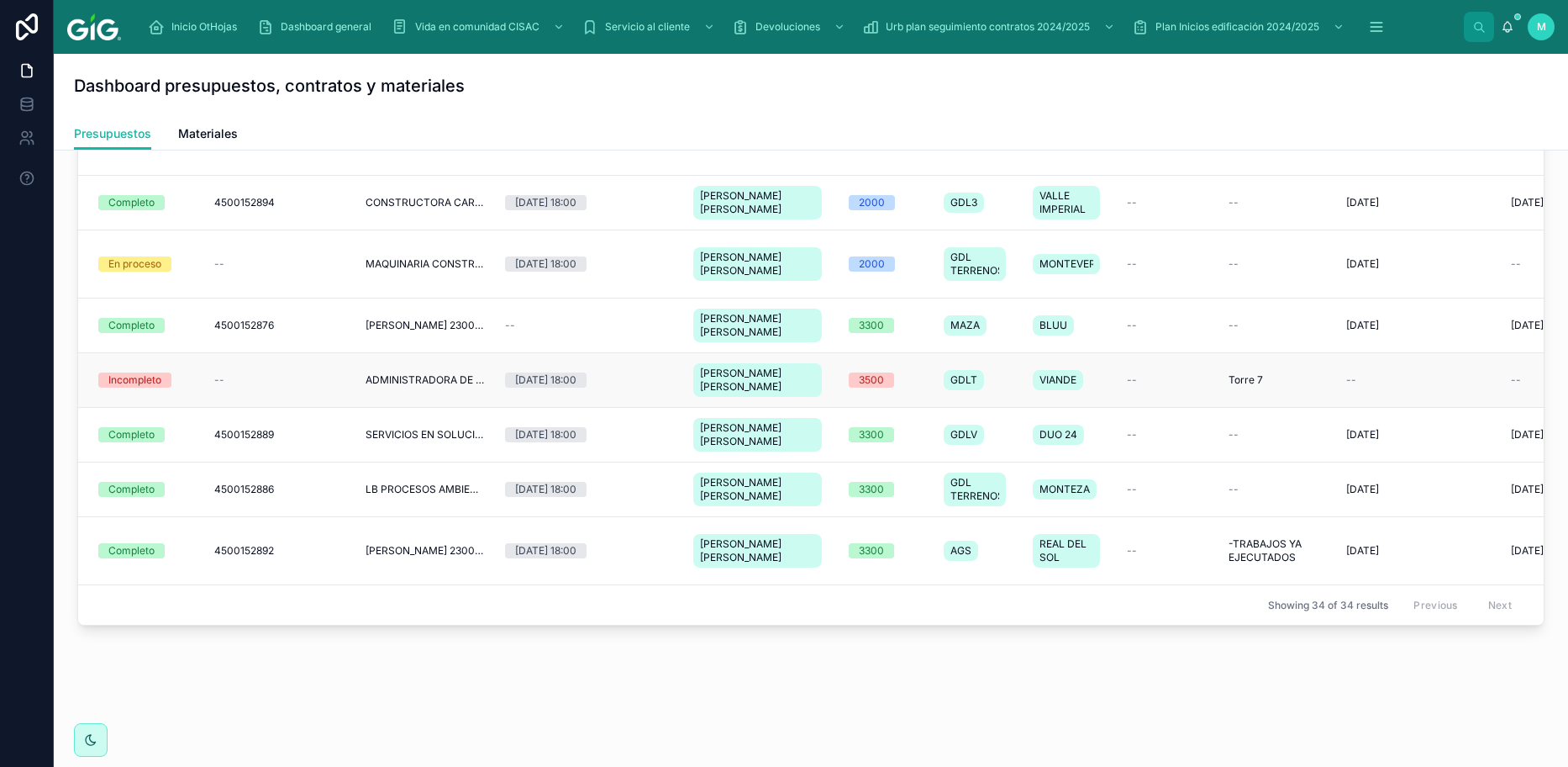
click at [275, 353] on td "--" at bounding box center [279, 380] width 152 height 54
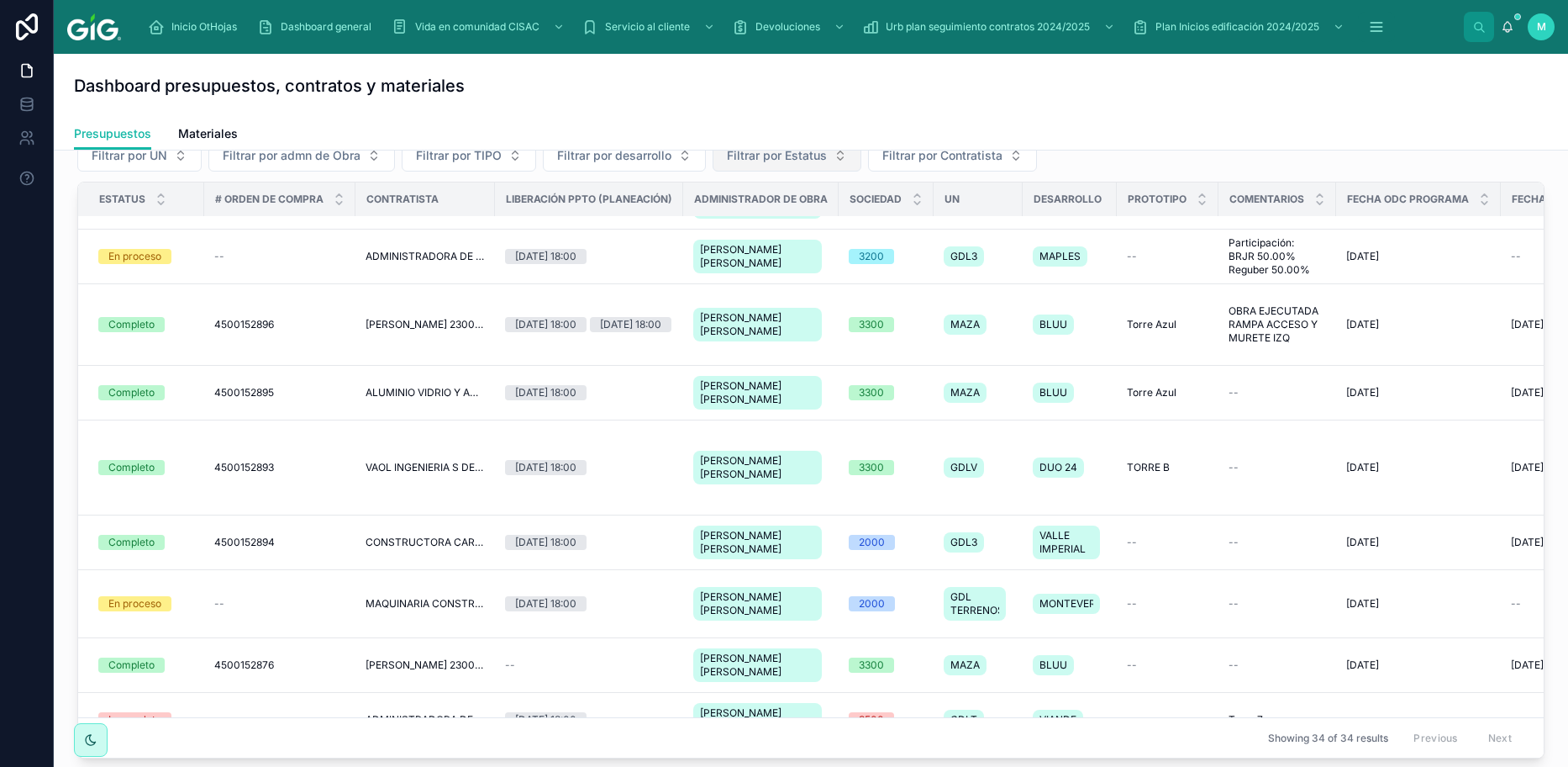
scroll to position [795, 0]
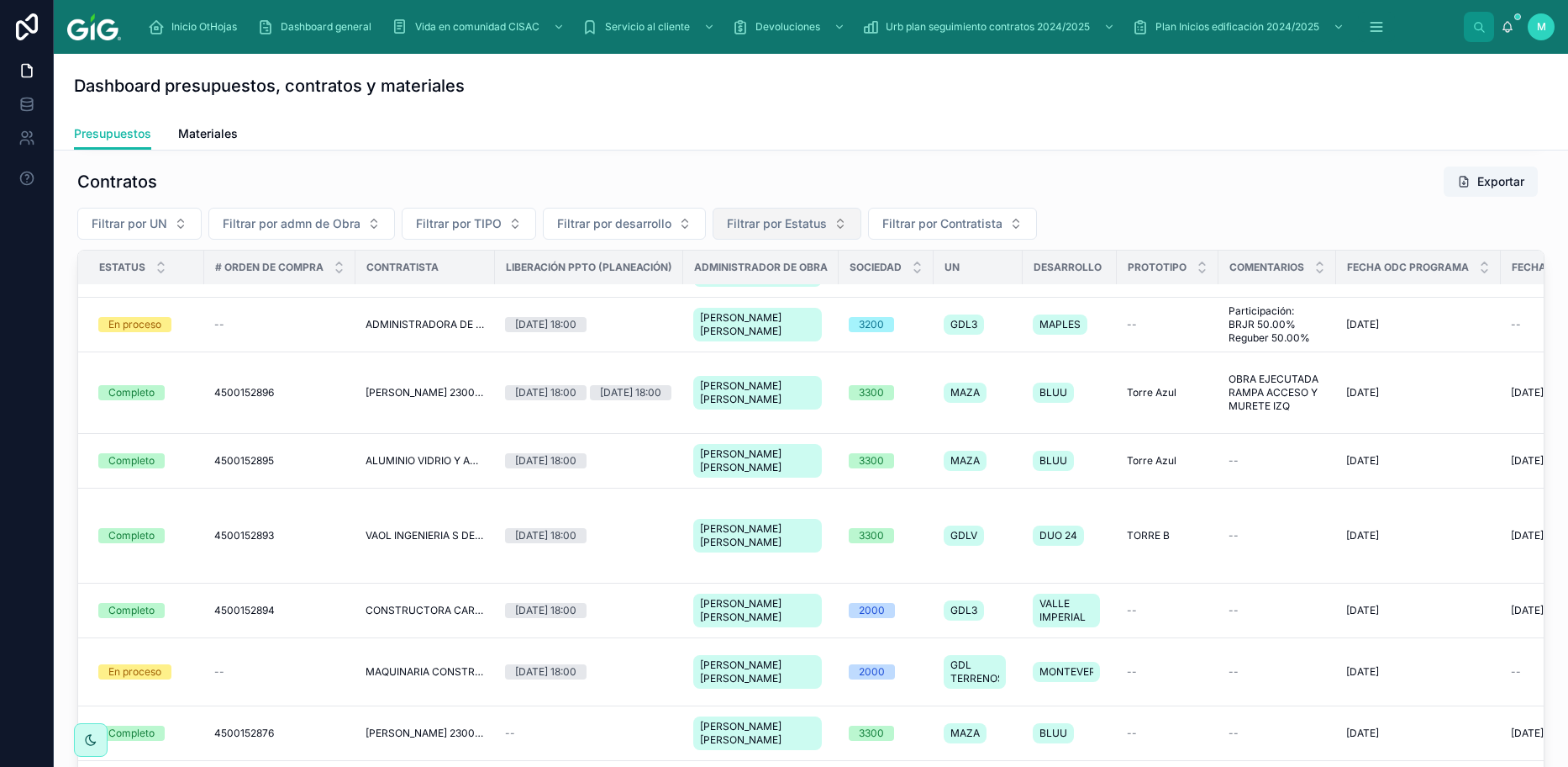
click at [797, 221] on span "Filtrar por Estatus" at bounding box center [777, 223] width 100 height 17
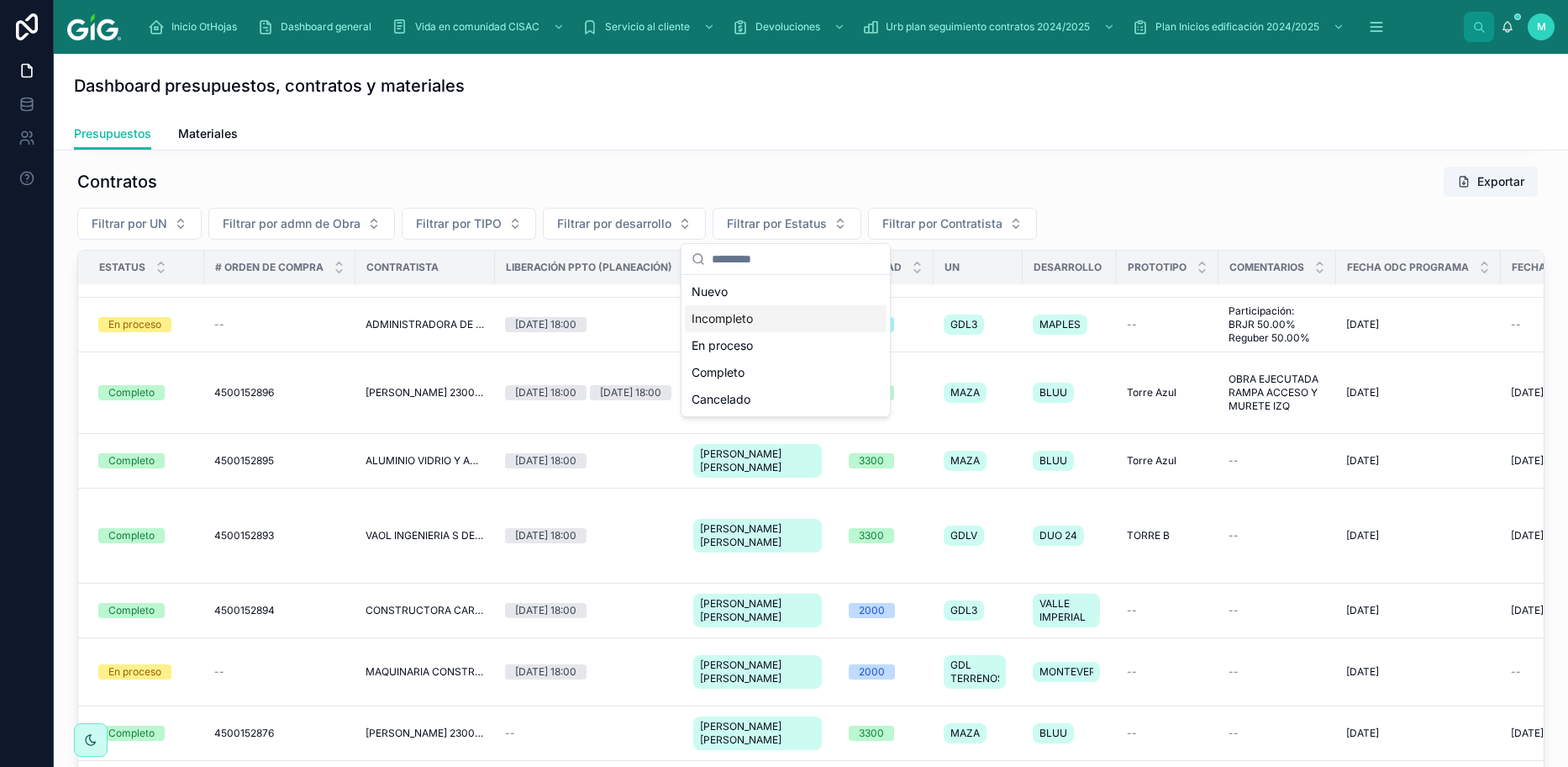
click at [709, 312] on div "Incompleto" at bounding box center [786, 319] width 201 height 27
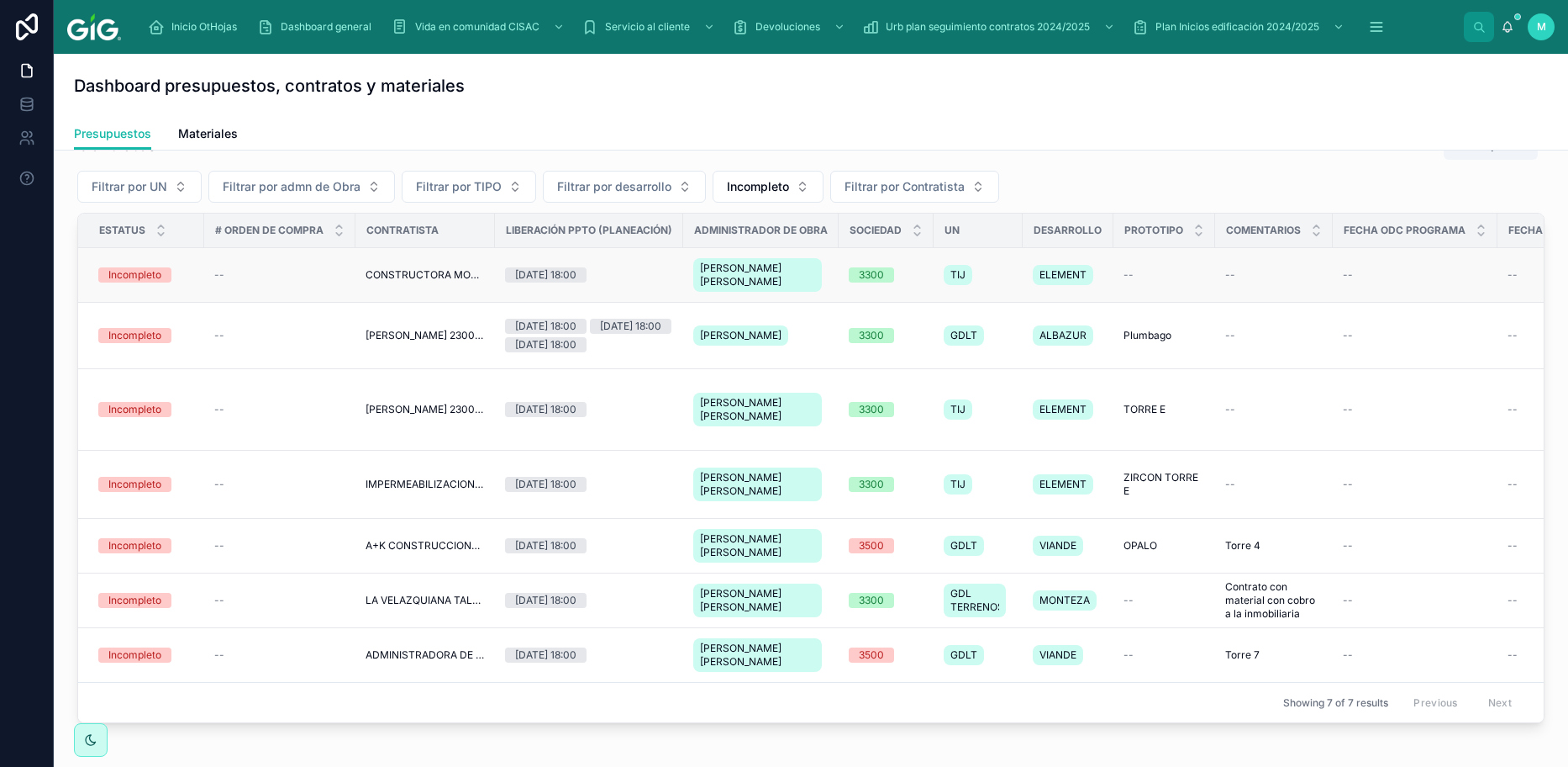
scroll to position [859, 0]
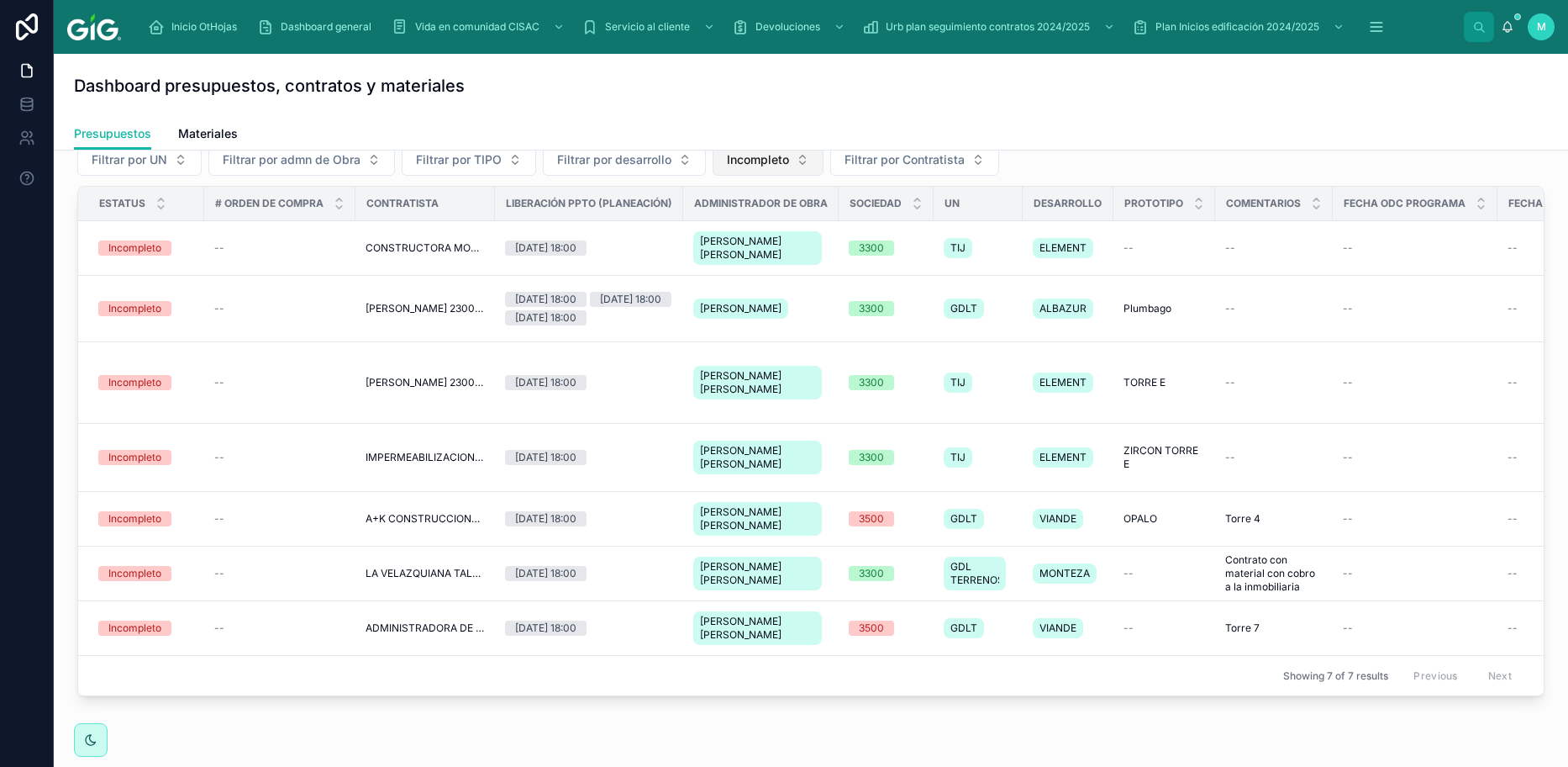
click at [799, 155] on button "Incompleto" at bounding box center [768, 159] width 111 height 32
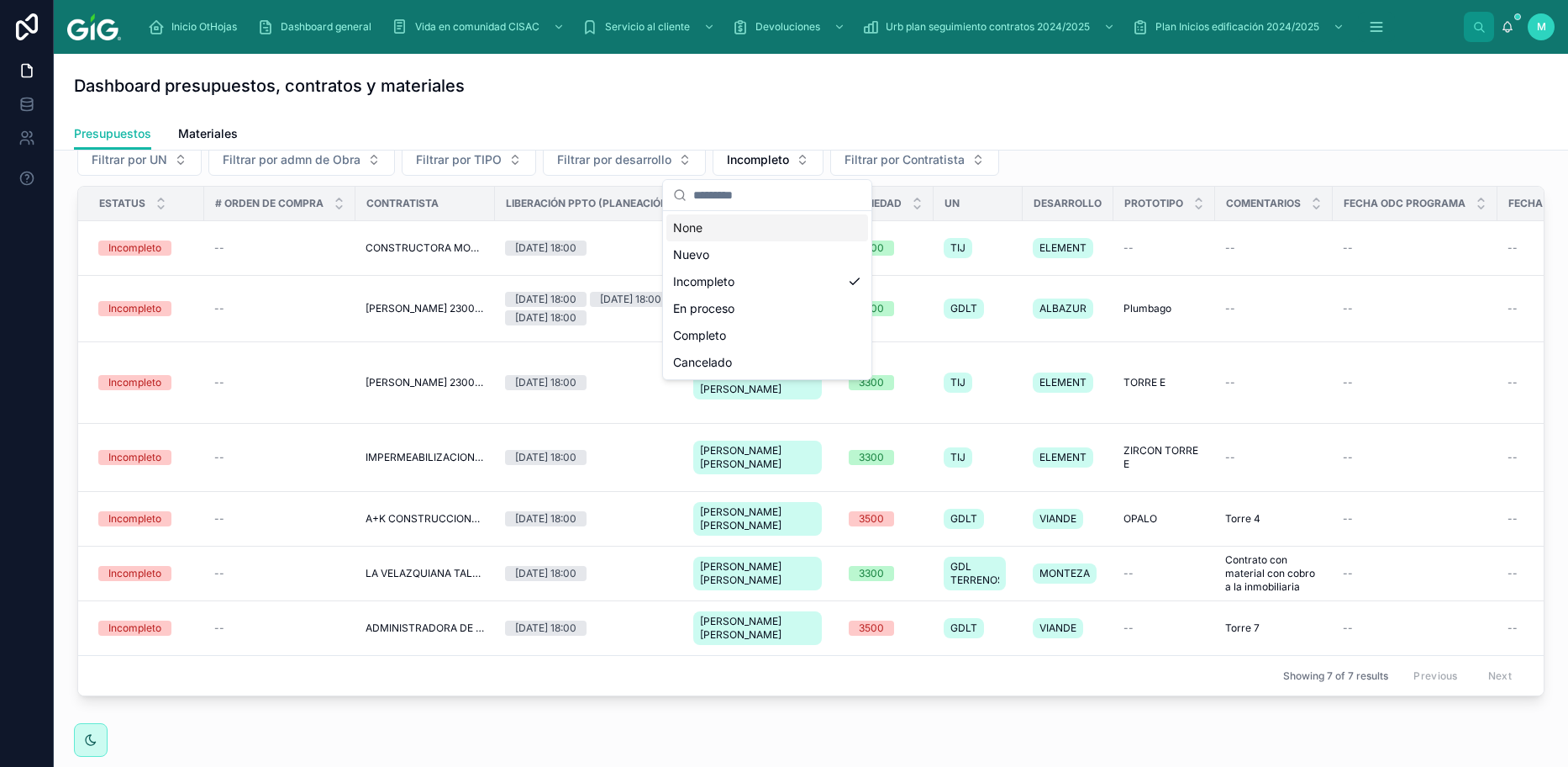
click at [690, 230] on div "None" at bounding box center [767, 228] width 201 height 27
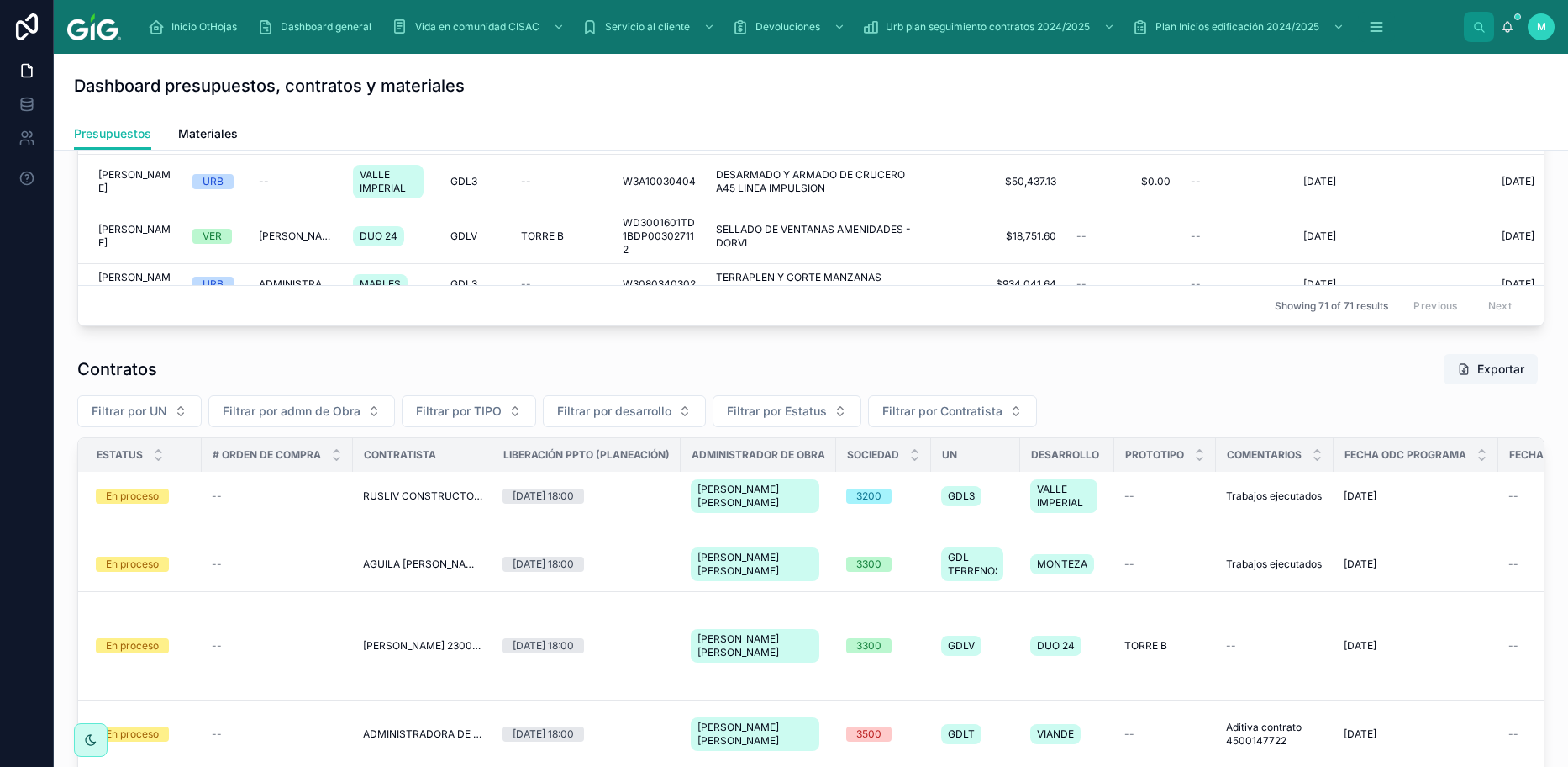
scroll to position [607, 0]
